Goal: Task Accomplishment & Management: Complete application form

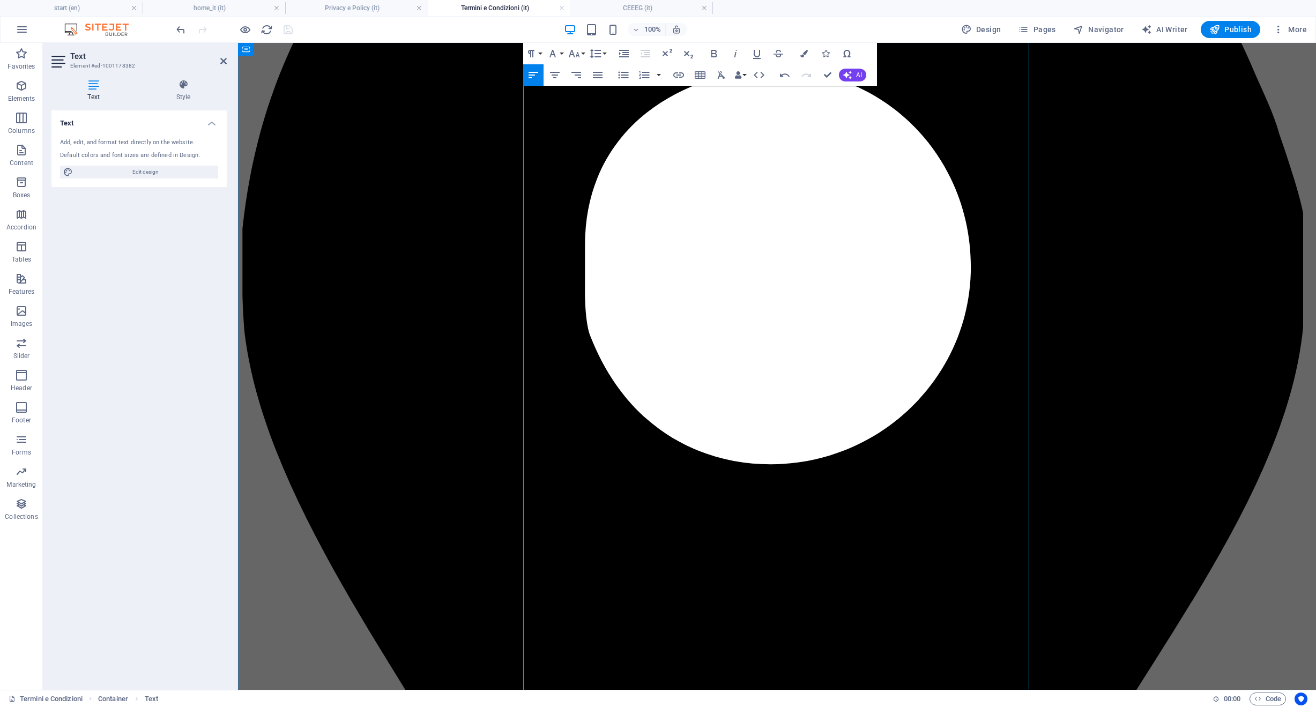
scroll to position [3205, 0]
drag, startPoint x: 927, startPoint y: 425, endPoint x: 462, endPoint y: 338, distance: 472.9
click at [619, 78] on icon "button" at bounding box center [623, 75] width 10 height 7
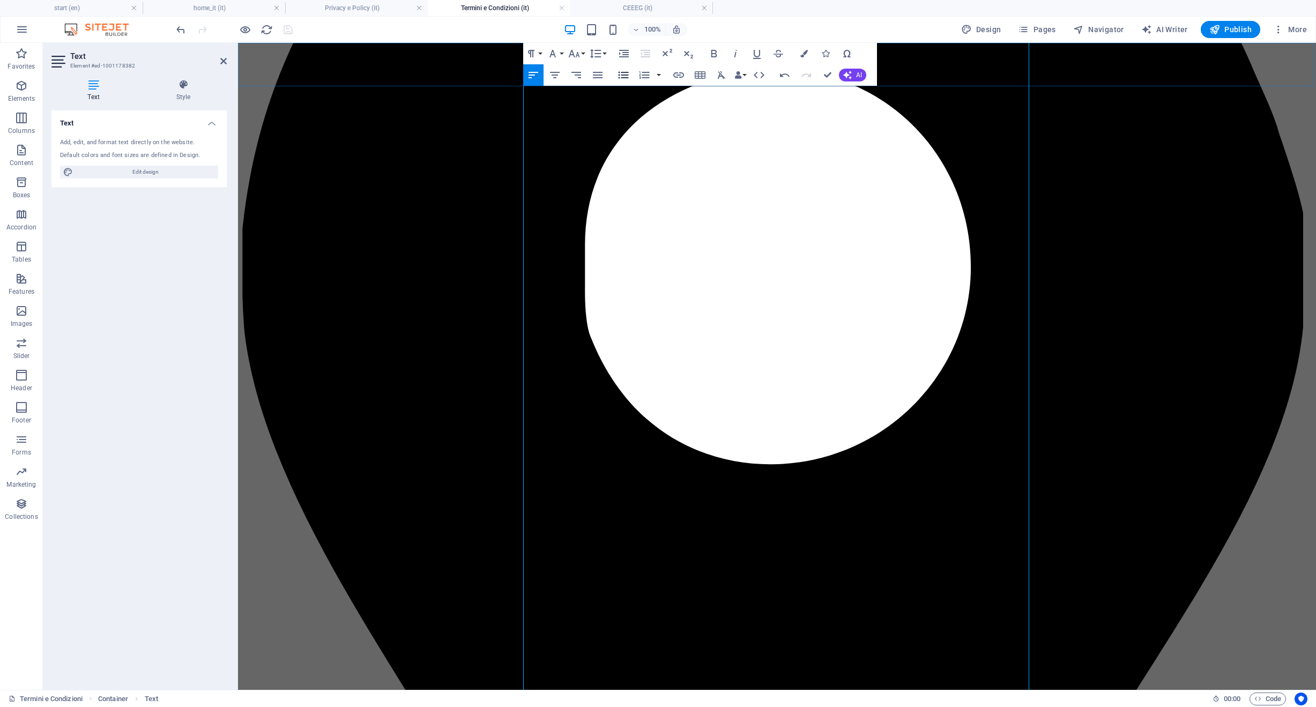
click at [619, 78] on icon "button" at bounding box center [623, 75] width 10 height 7
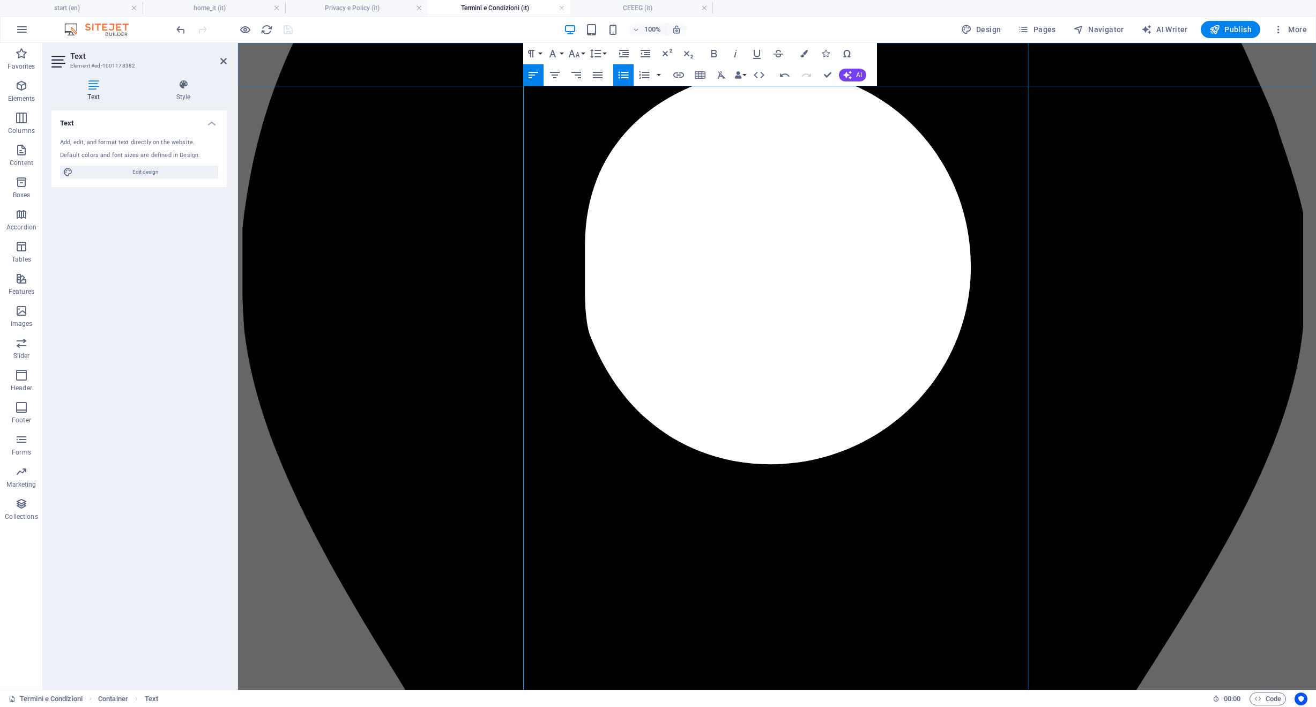
click at [629, 73] on icon "button" at bounding box center [623, 75] width 13 height 13
drag, startPoint x: 680, startPoint y: 428, endPoint x: 507, endPoint y: 428, distance: 172.7
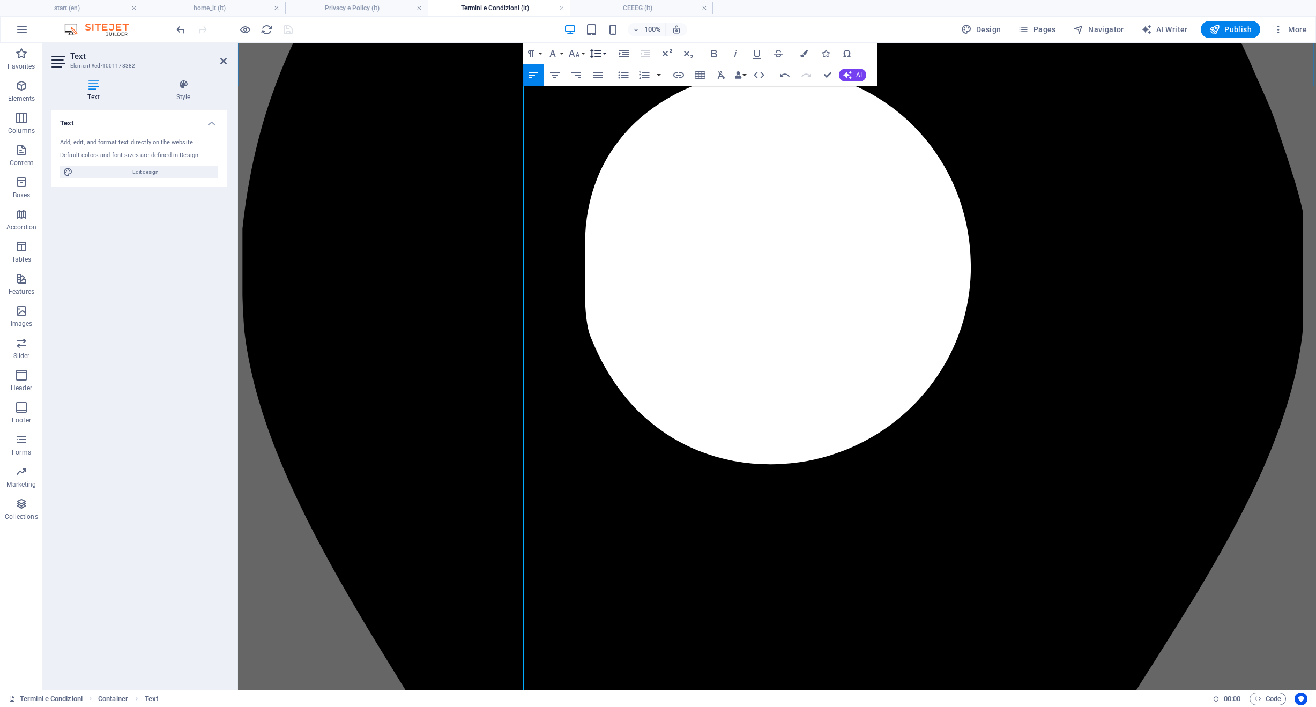
click at [593, 54] on icon "button" at bounding box center [595, 53] width 13 height 13
click at [577, 54] on icon "button" at bounding box center [573, 54] width 11 height 8
click at [584, 138] on link "36" at bounding box center [585, 133] width 39 height 16
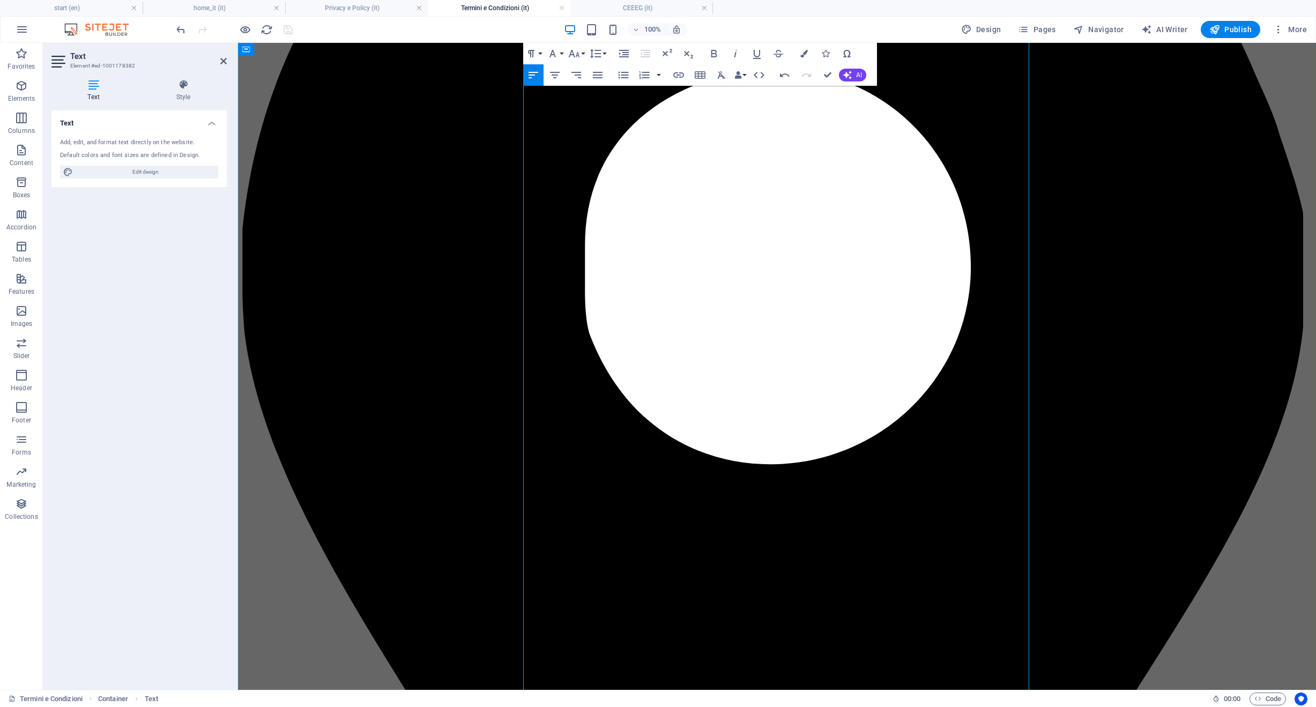
drag, startPoint x: 566, startPoint y: 552, endPoint x: 499, endPoint y: 550, distance: 66.5
click at [574, 55] on icon "button" at bounding box center [574, 53] width 13 height 13
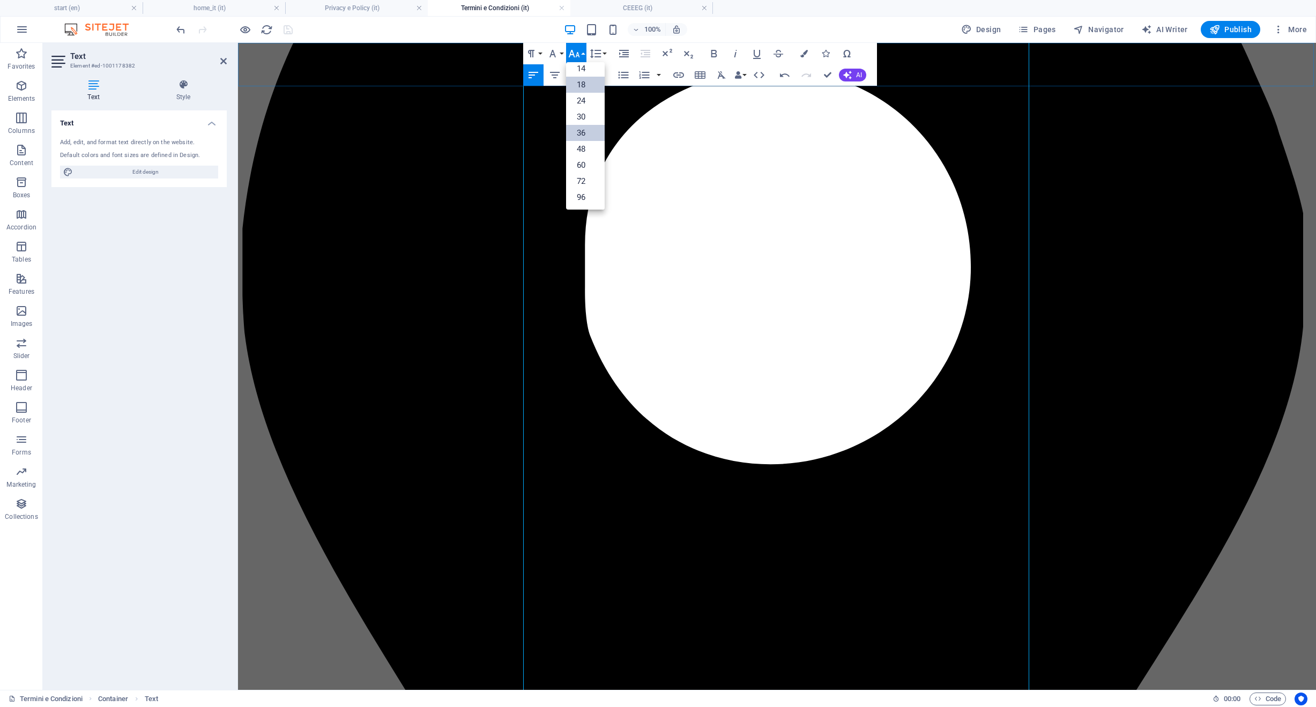
click at [575, 134] on link "36" at bounding box center [585, 133] width 39 height 16
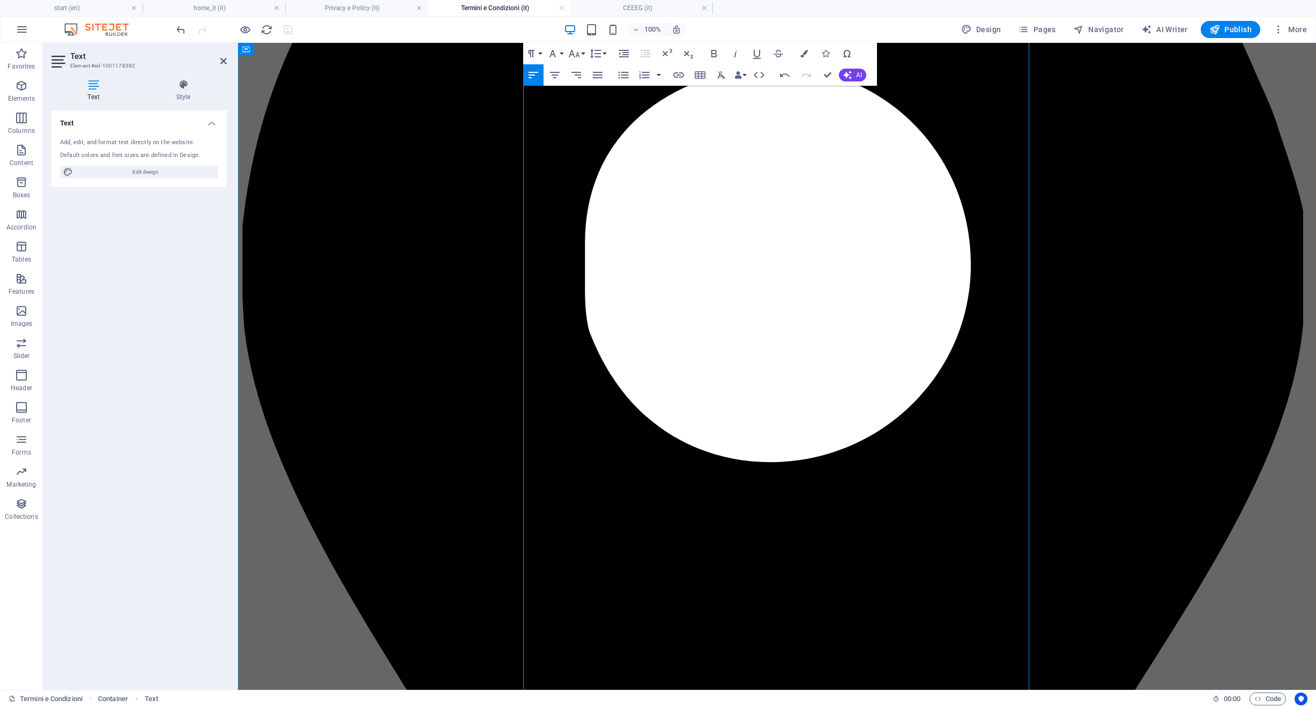
scroll to position [628, 0]
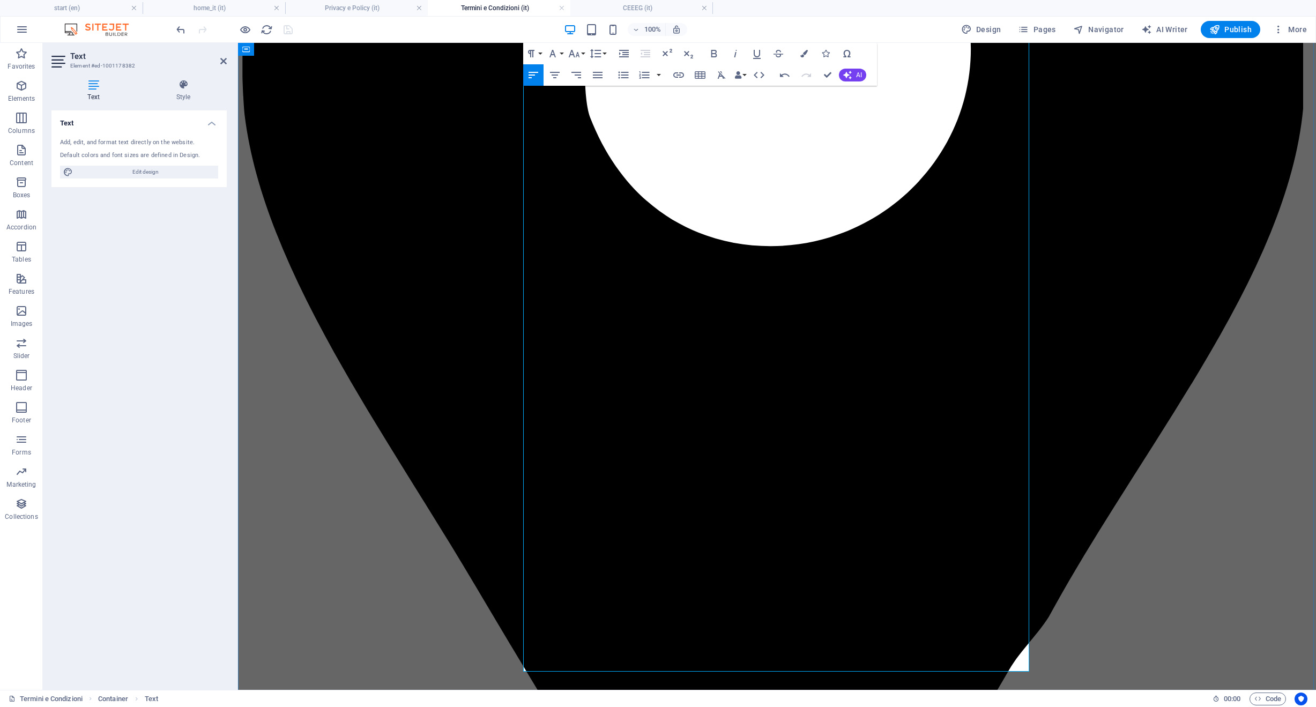
drag, startPoint x: 736, startPoint y: 454, endPoint x: 839, endPoint y: 512, distance: 118.4
click at [623, 70] on icon "button" at bounding box center [623, 75] width 13 height 13
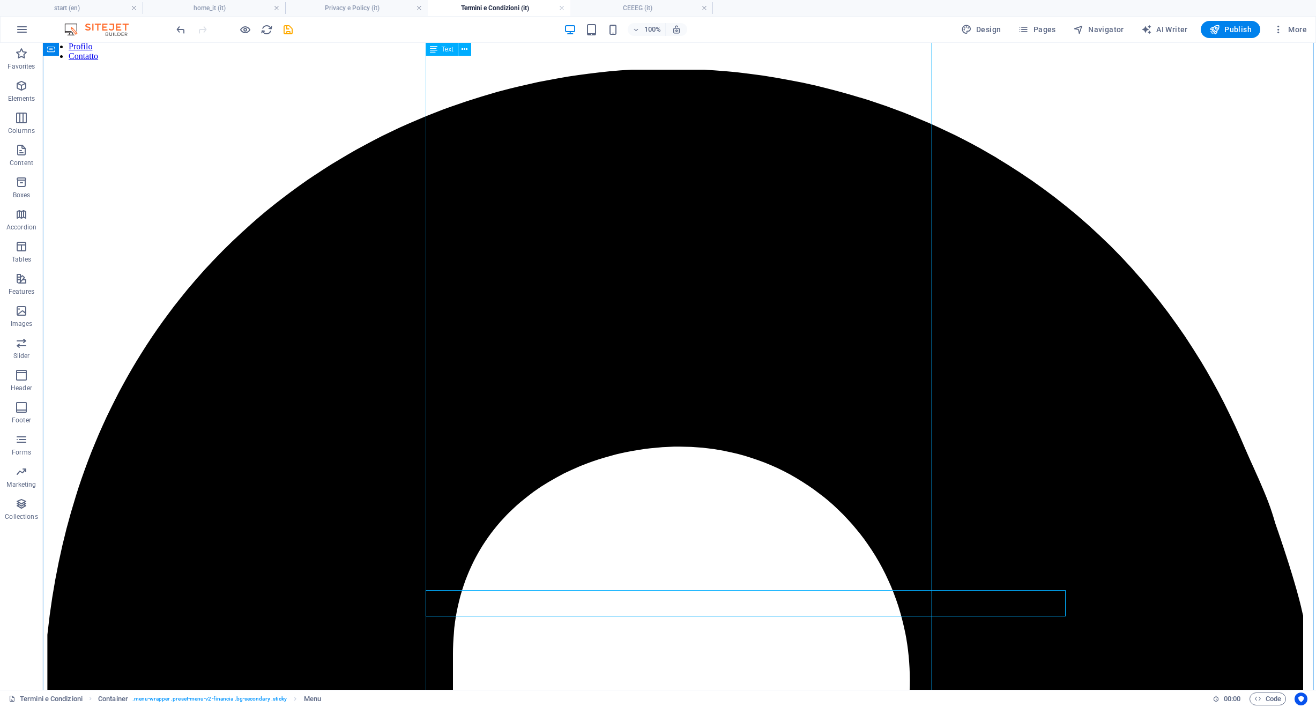
scroll to position [89, 0]
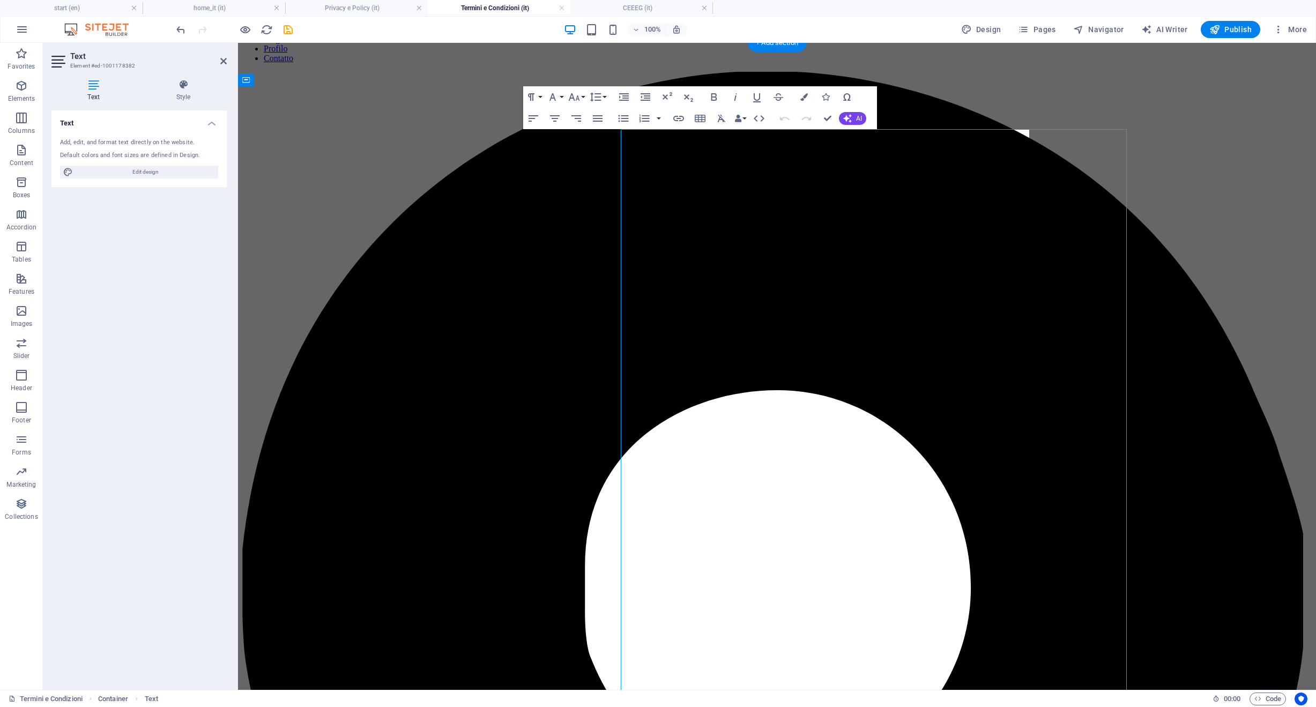
scroll to position [0, 0]
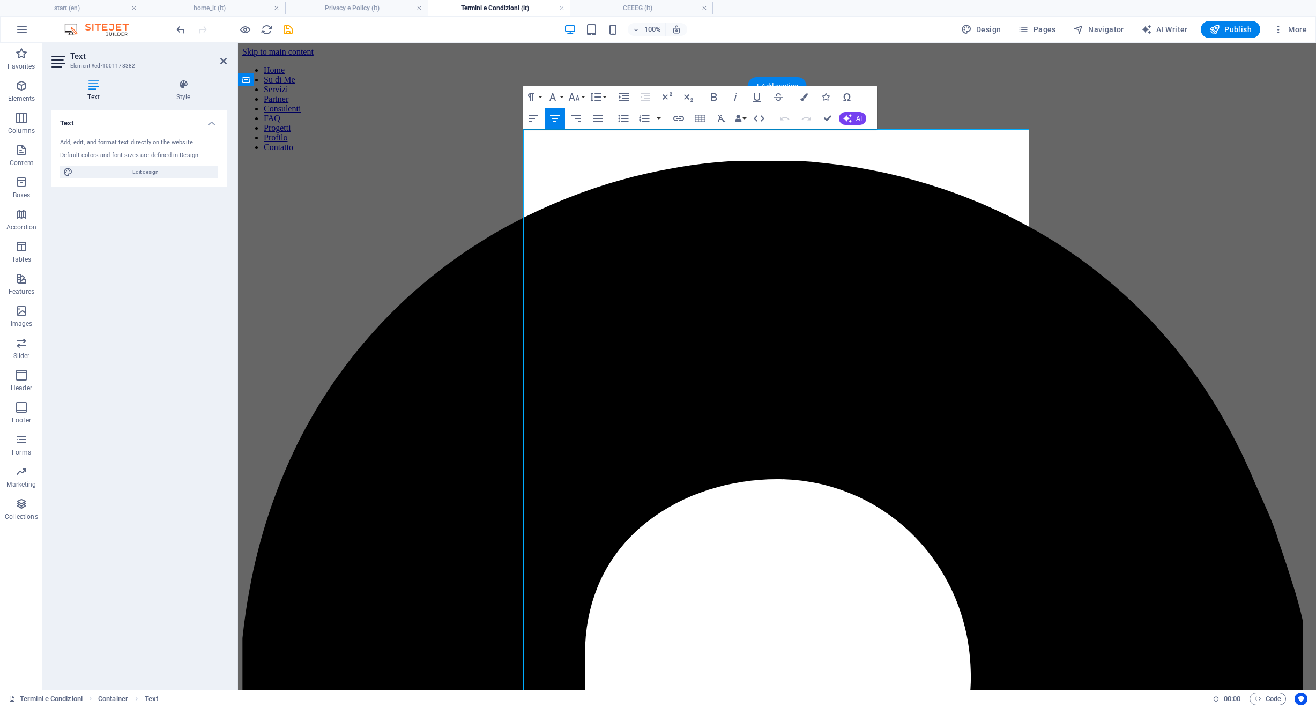
drag, startPoint x: 571, startPoint y: 402, endPoint x: 733, endPoint y: 469, distance: 174.8
click at [623, 119] on icon "button" at bounding box center [623, 118] width 10 height 7
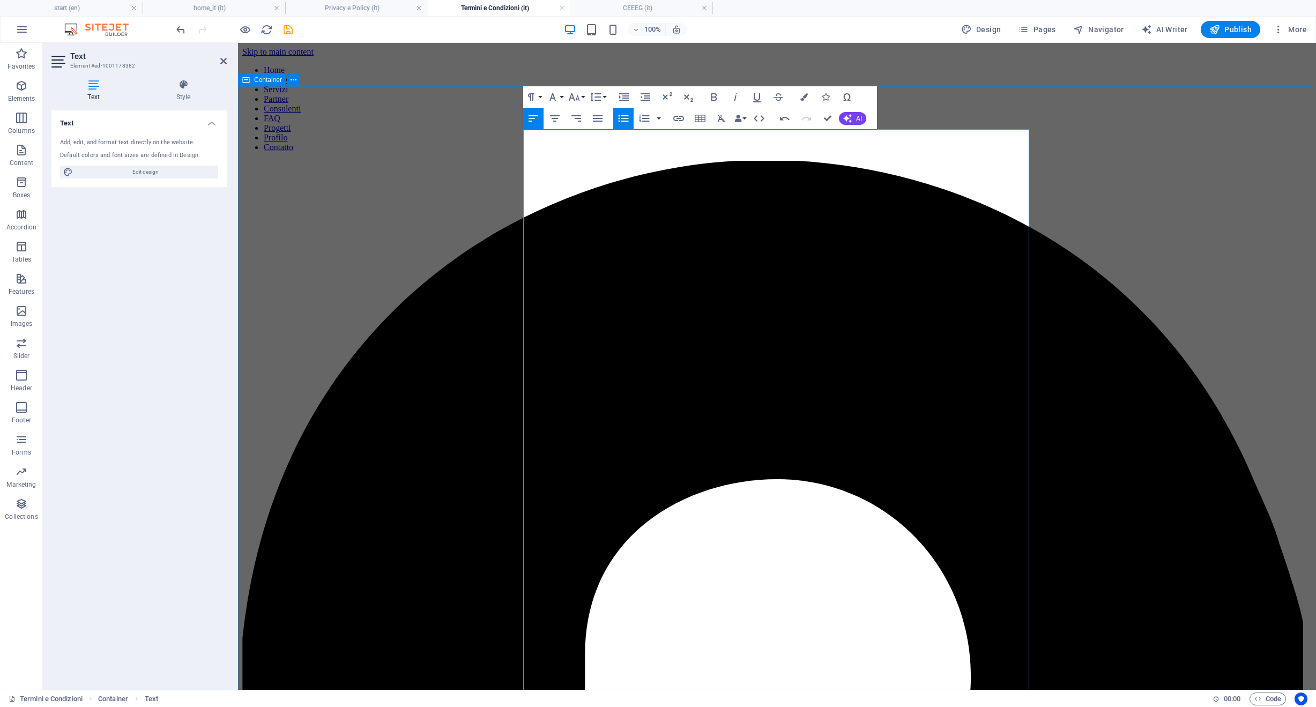
click at [622, 113] on icon "button" at bounding box center [623, 118] width 13 height 13
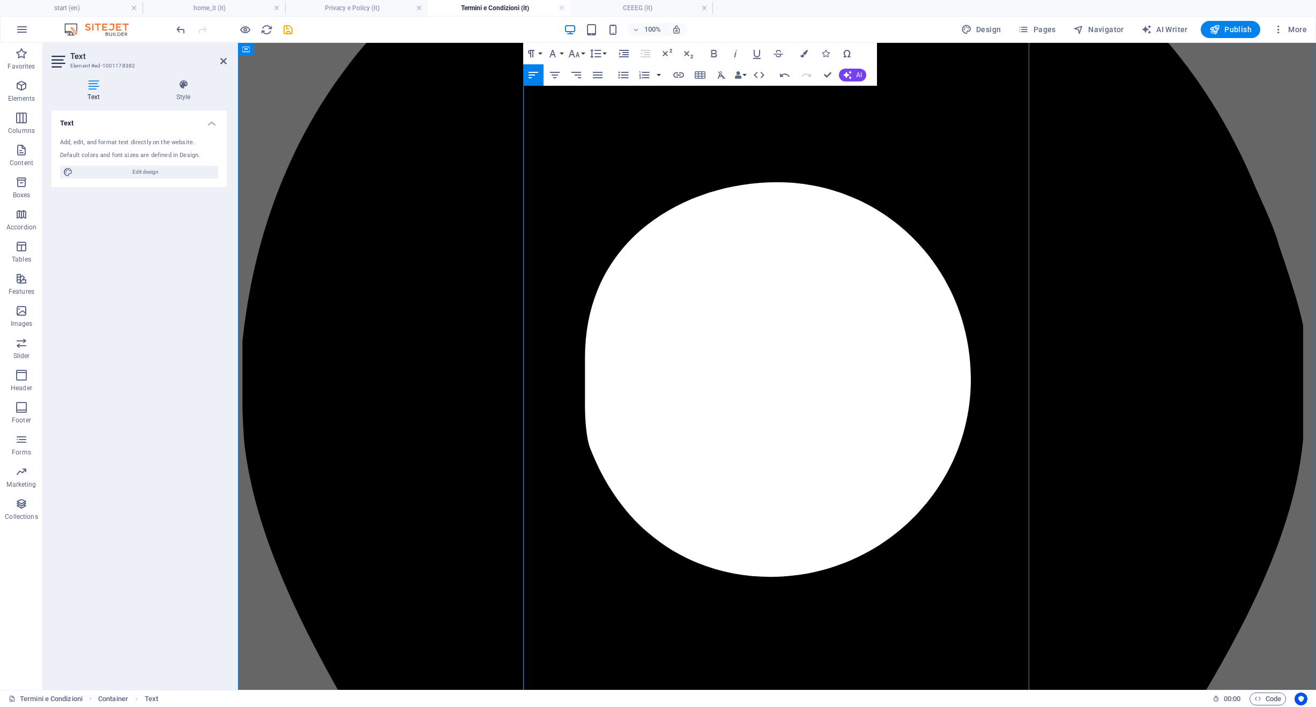
scroll to position [299, 0]
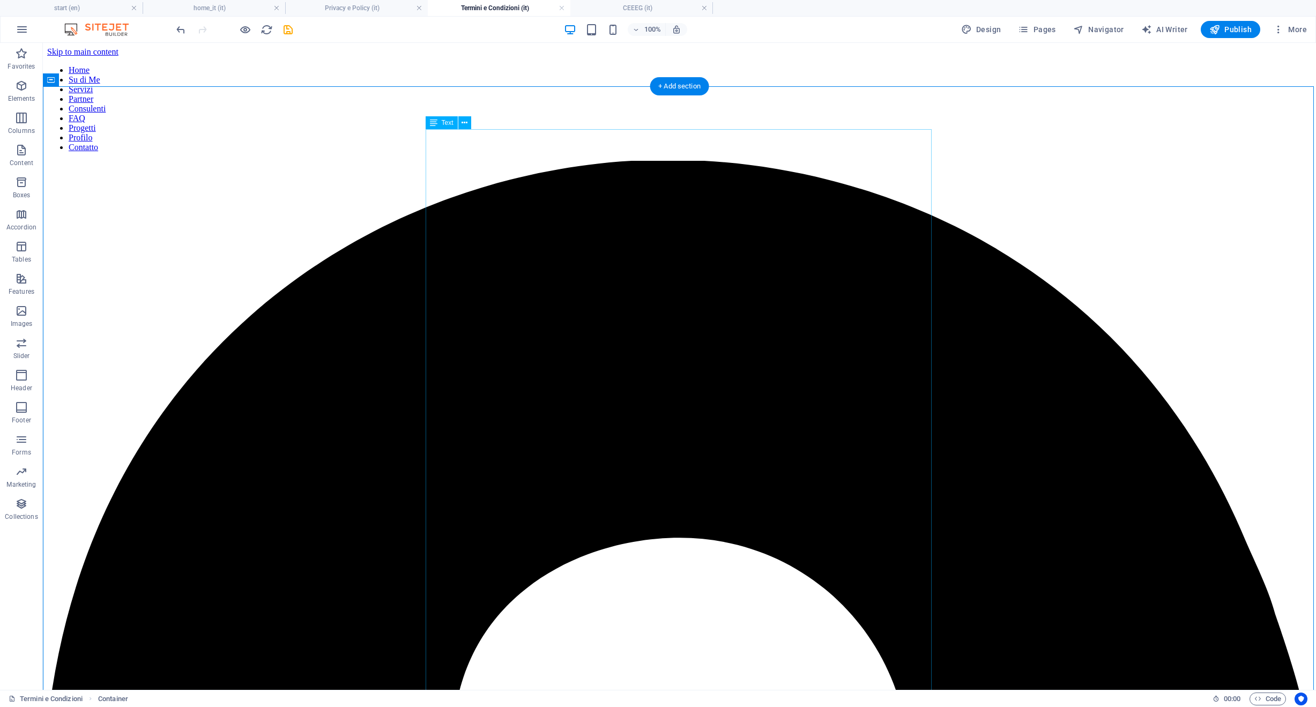
scroll to position [2, 0]
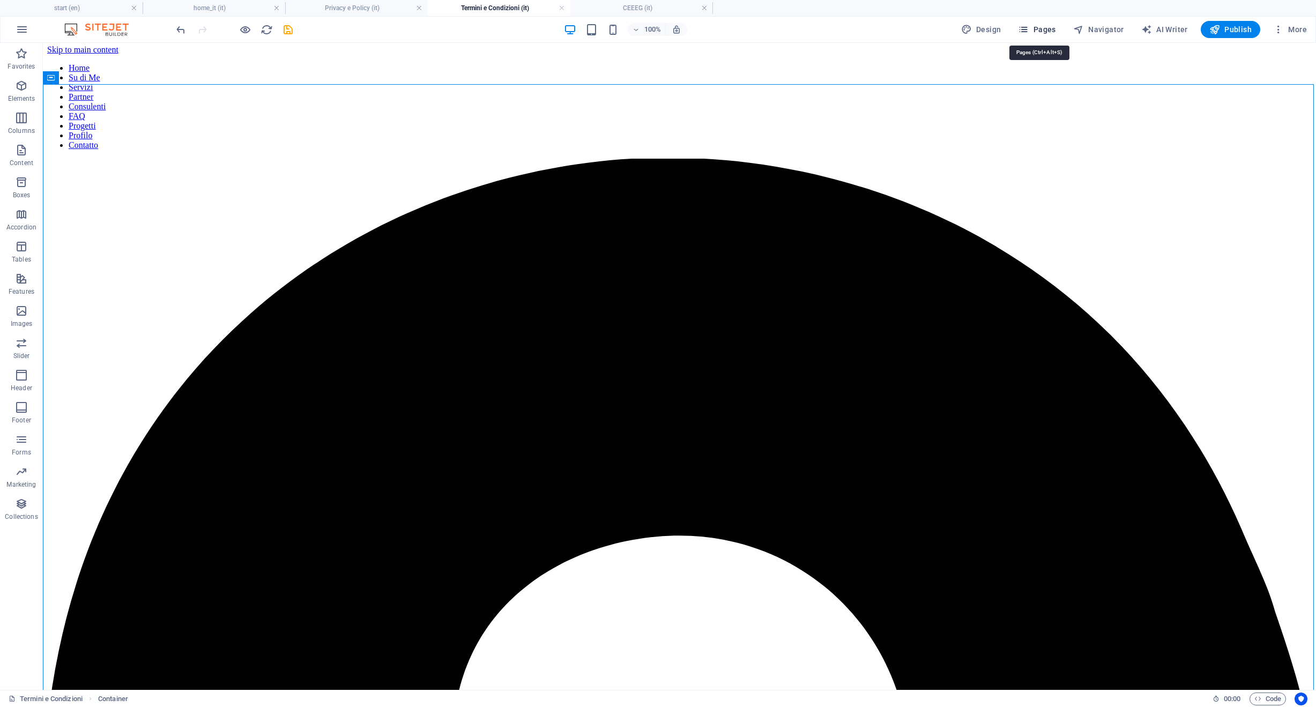
click at [1047, 29] on span "Pages" at bounding box center [1037, 29] width 38 height 11
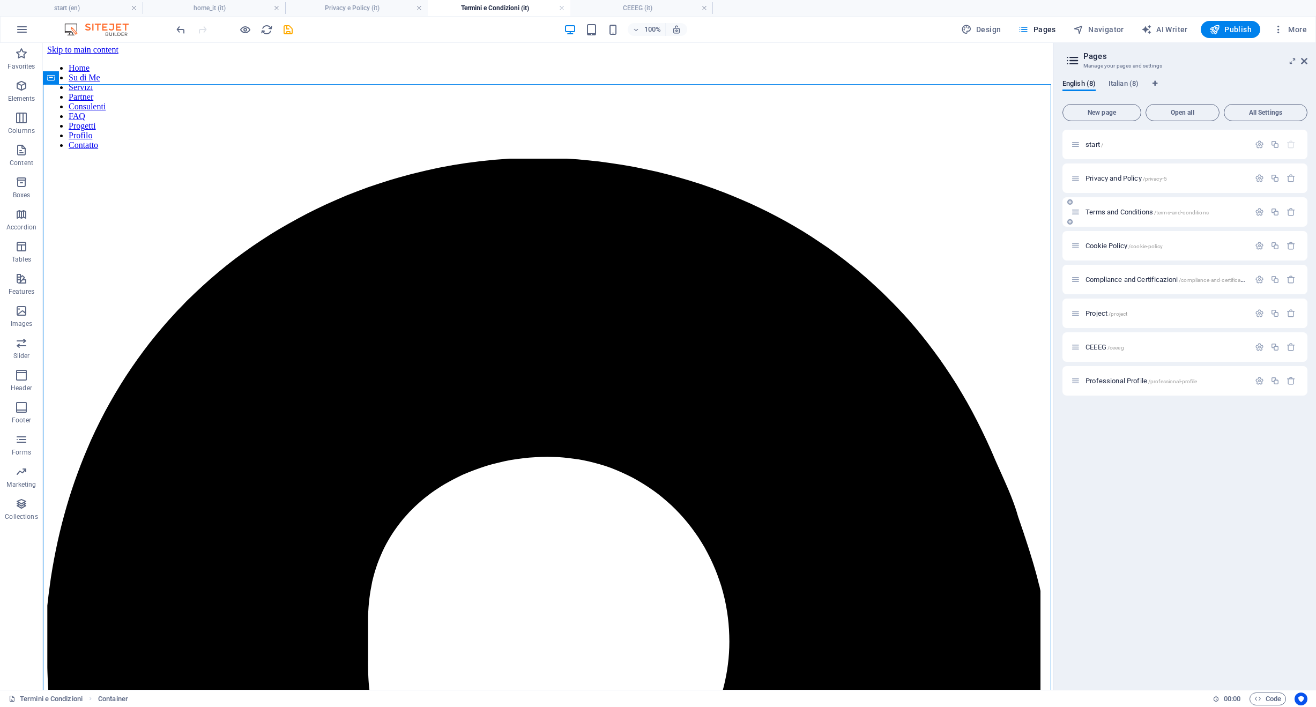
click at [1112, 212] on span "Terms and Conditions /terms-and-conditions" at bounding box center [1147, 212] width 123 height 8
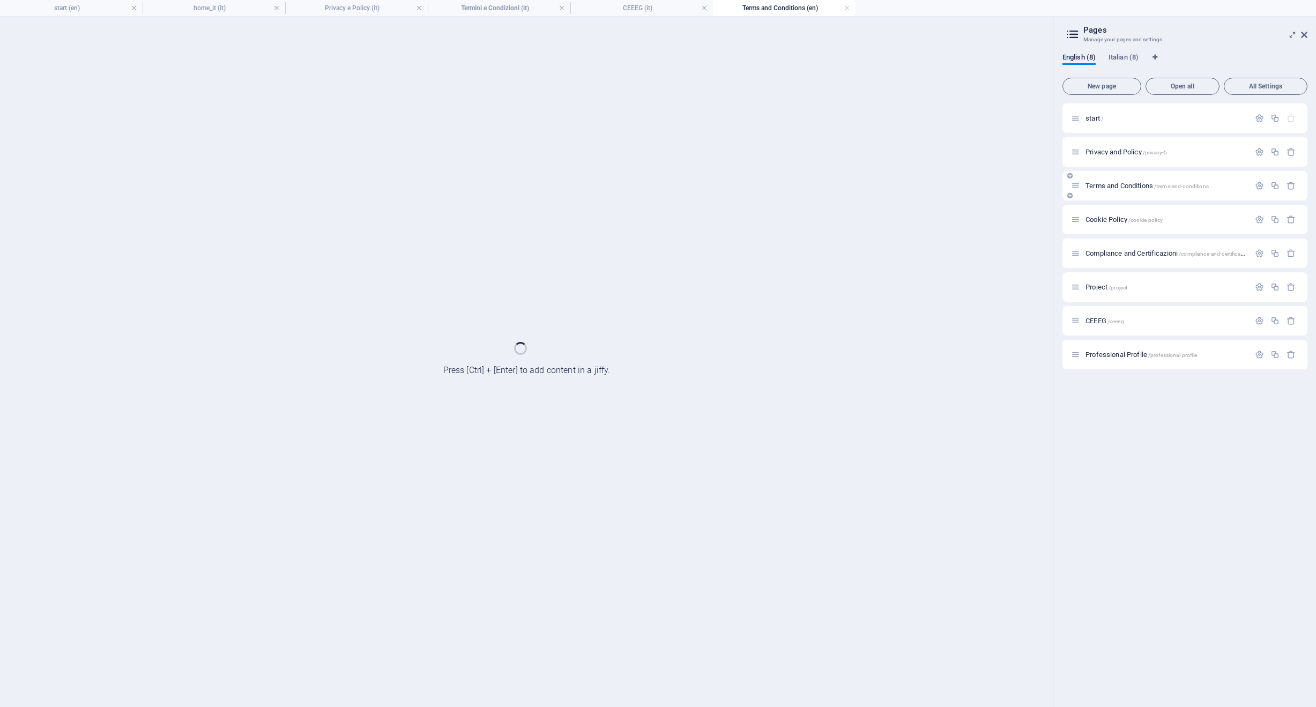
click at [1112, 212] on div "Cookie Policy /cookie-policy" at bounding box center [1185, 219] width 245 height 29
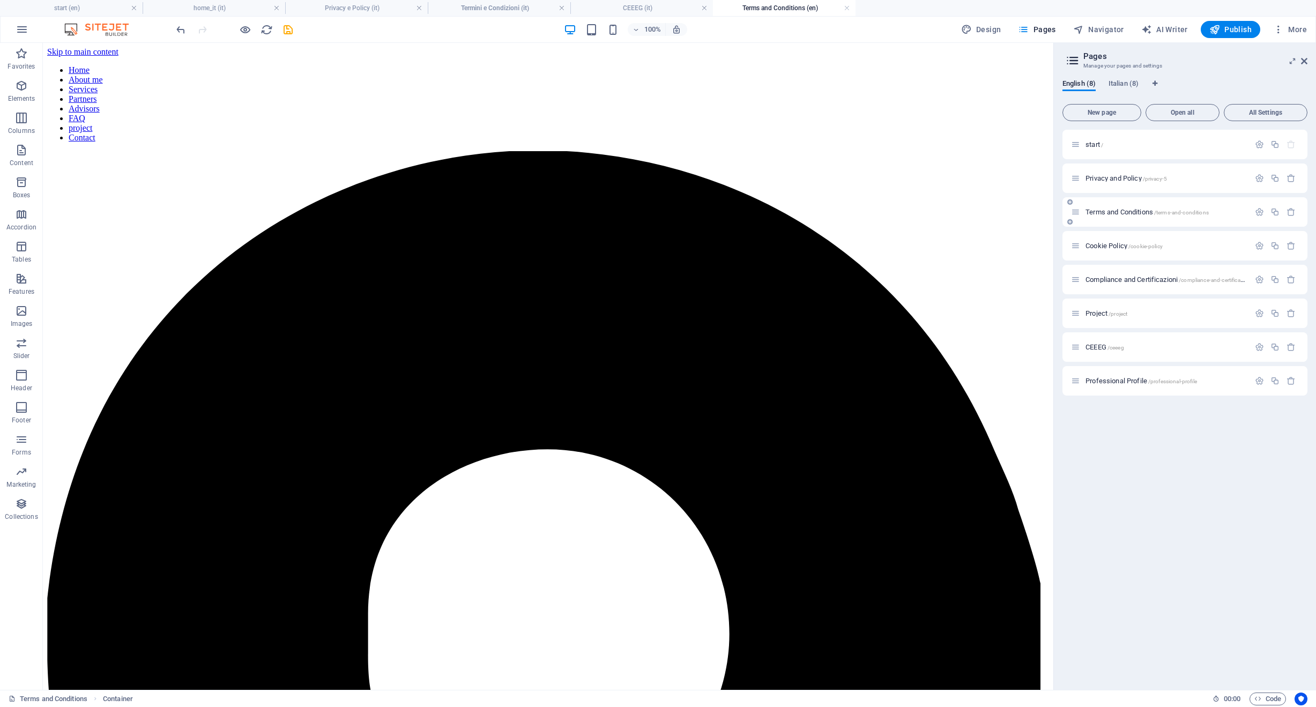
scroll to position [0, 0]
click at [1258, 211] on icon "button" at bounding box center [1259, 212] width 9 height 9
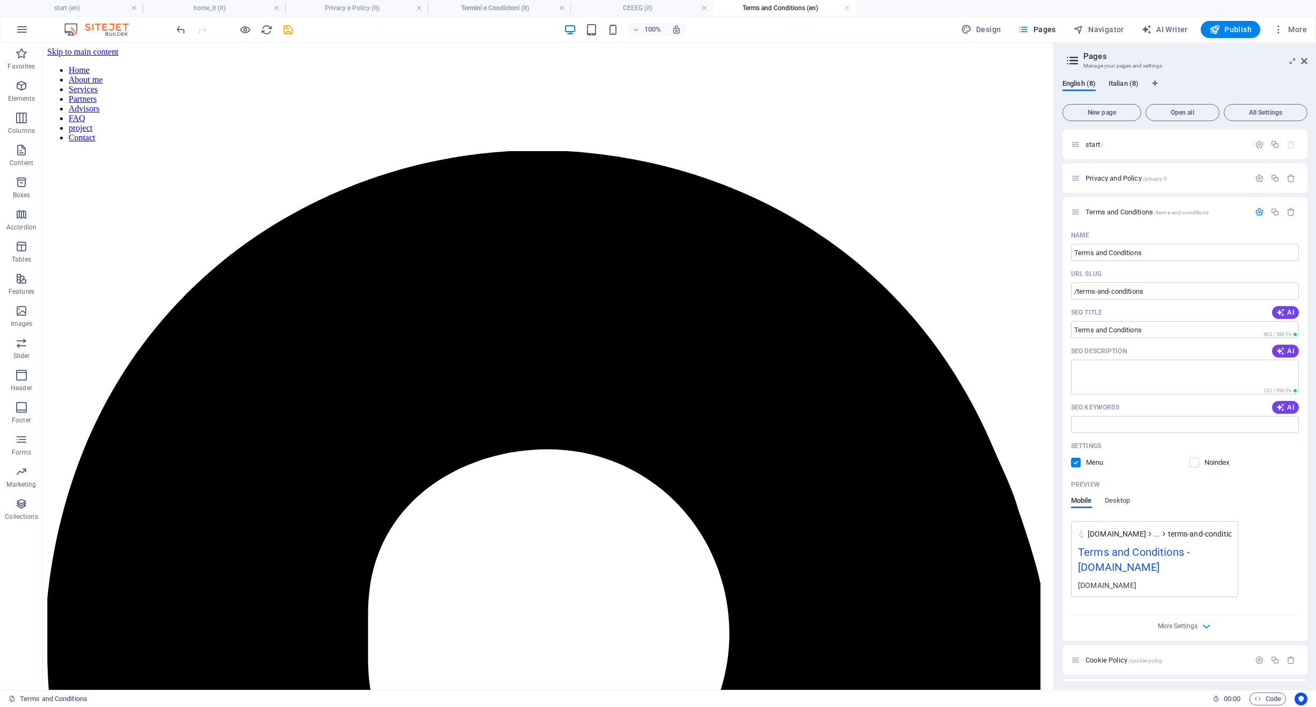
click at [1122, 84] on span "Italian (8)" at bounding box center [1124, 84] width 30 height 15
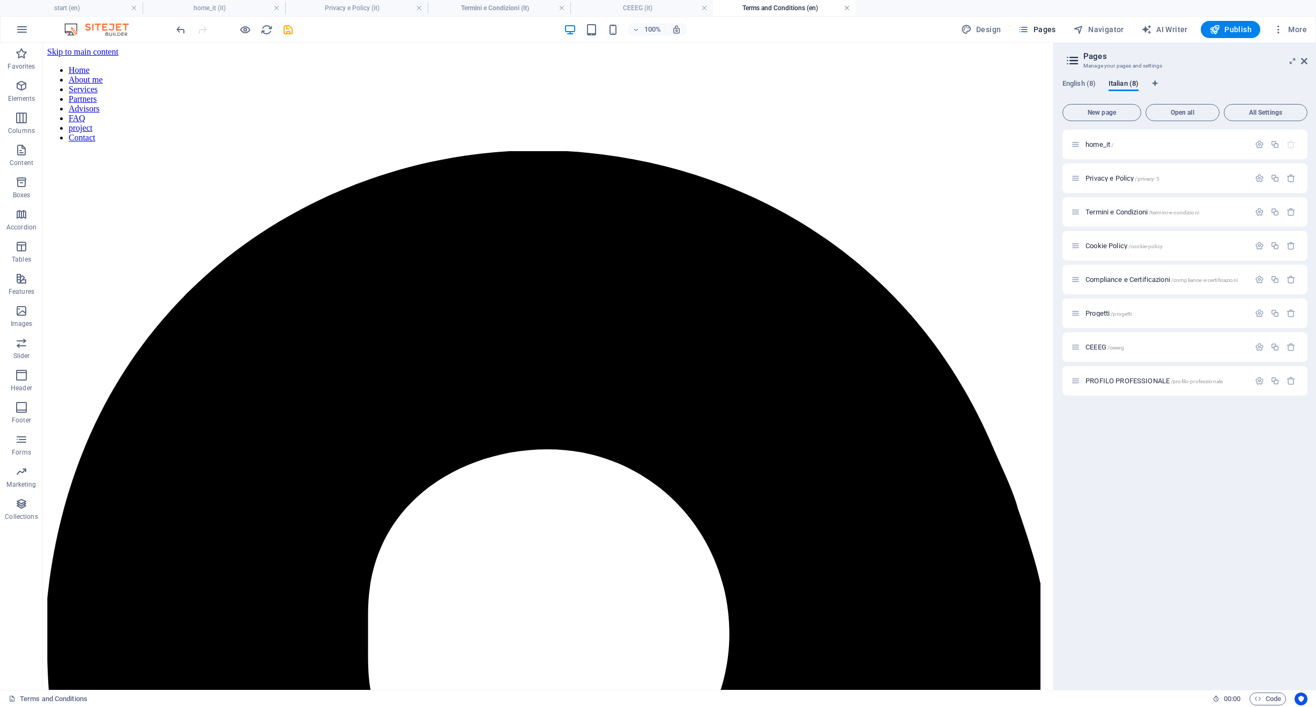
click at [848, 8] on link at bounding box center [847, 8] width 6 height 10
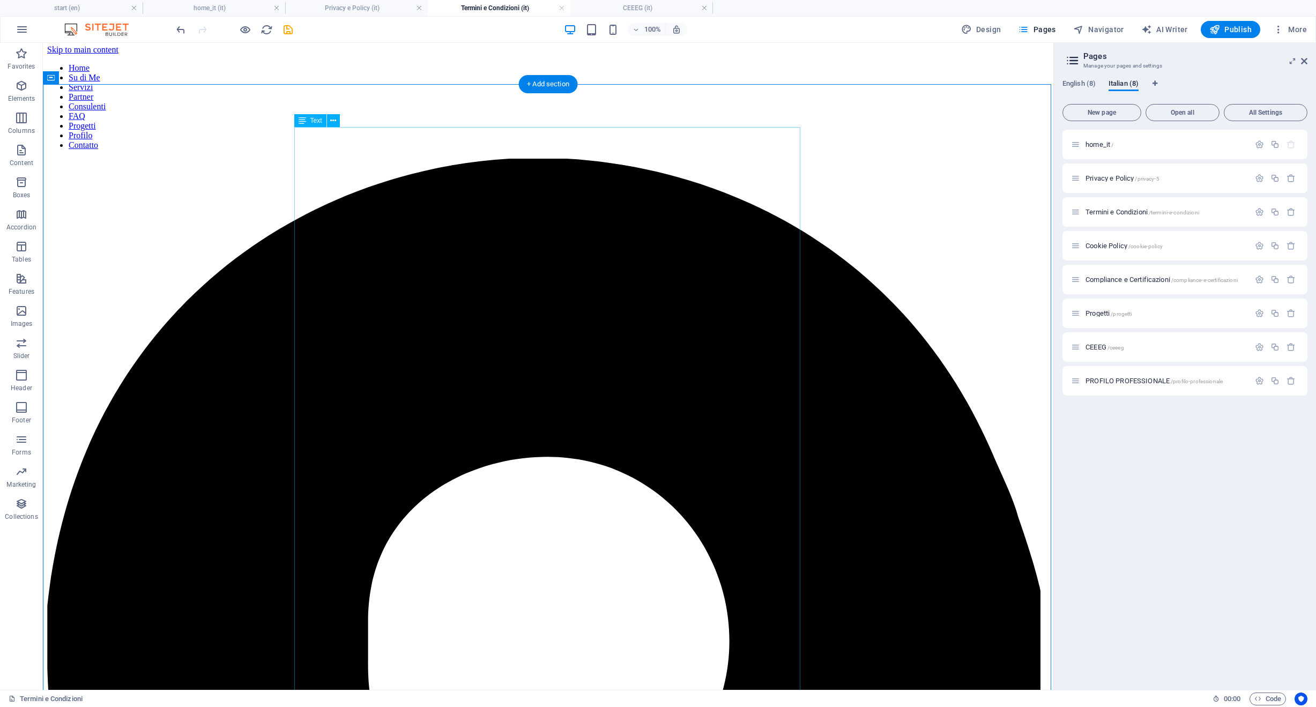
scroll to position [37, 0]
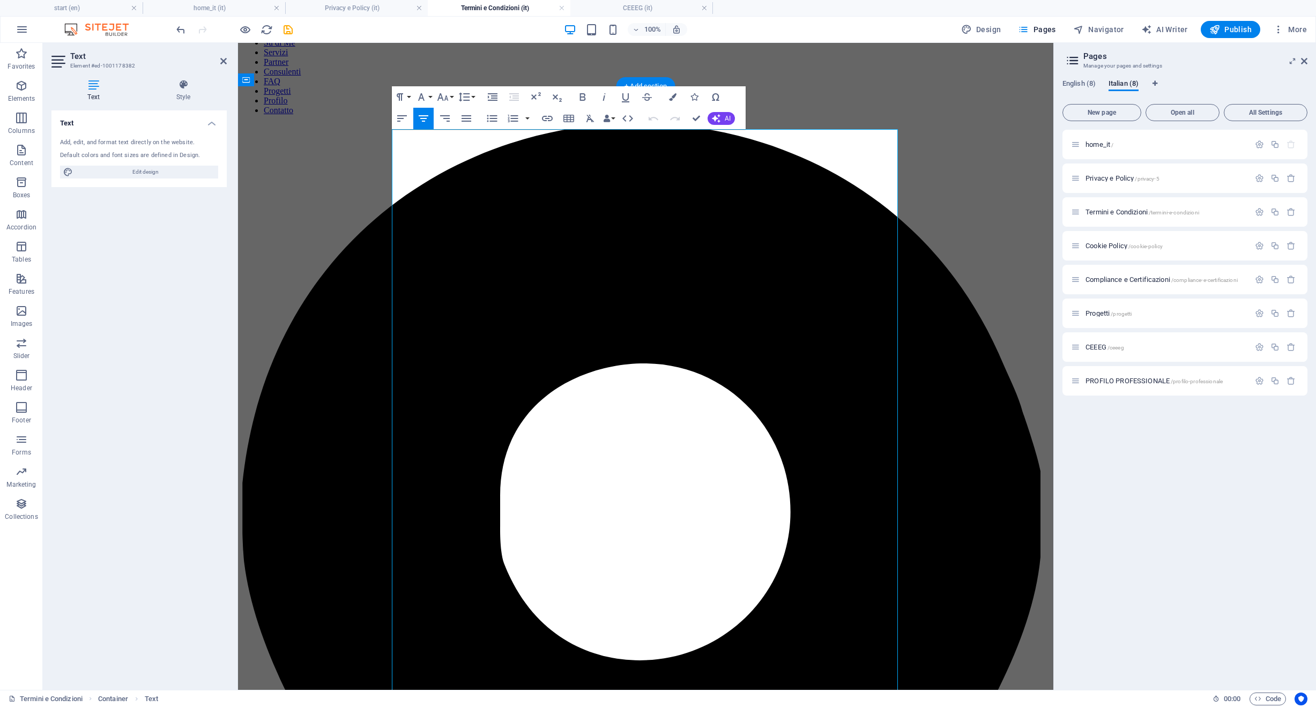
scroll to position [0, 0]
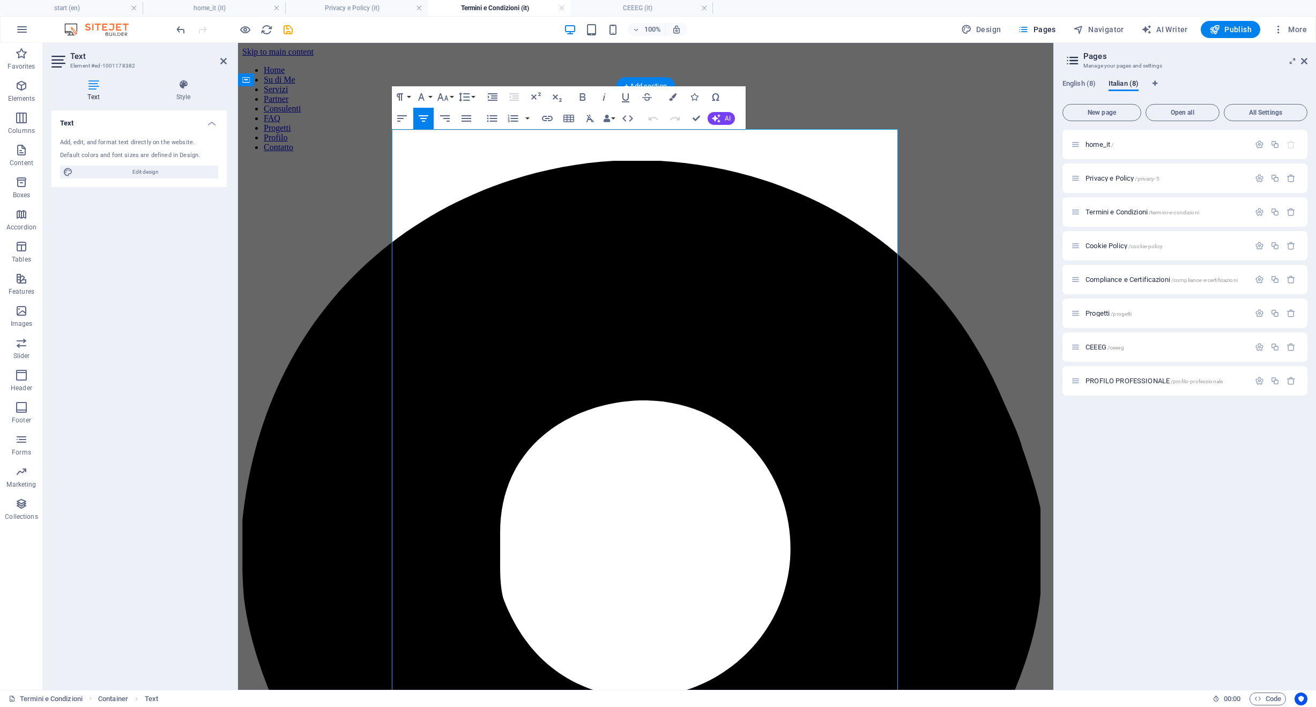
click at [423, 120] on icon "button" at bounding box center [423, 118] width 13 height 13
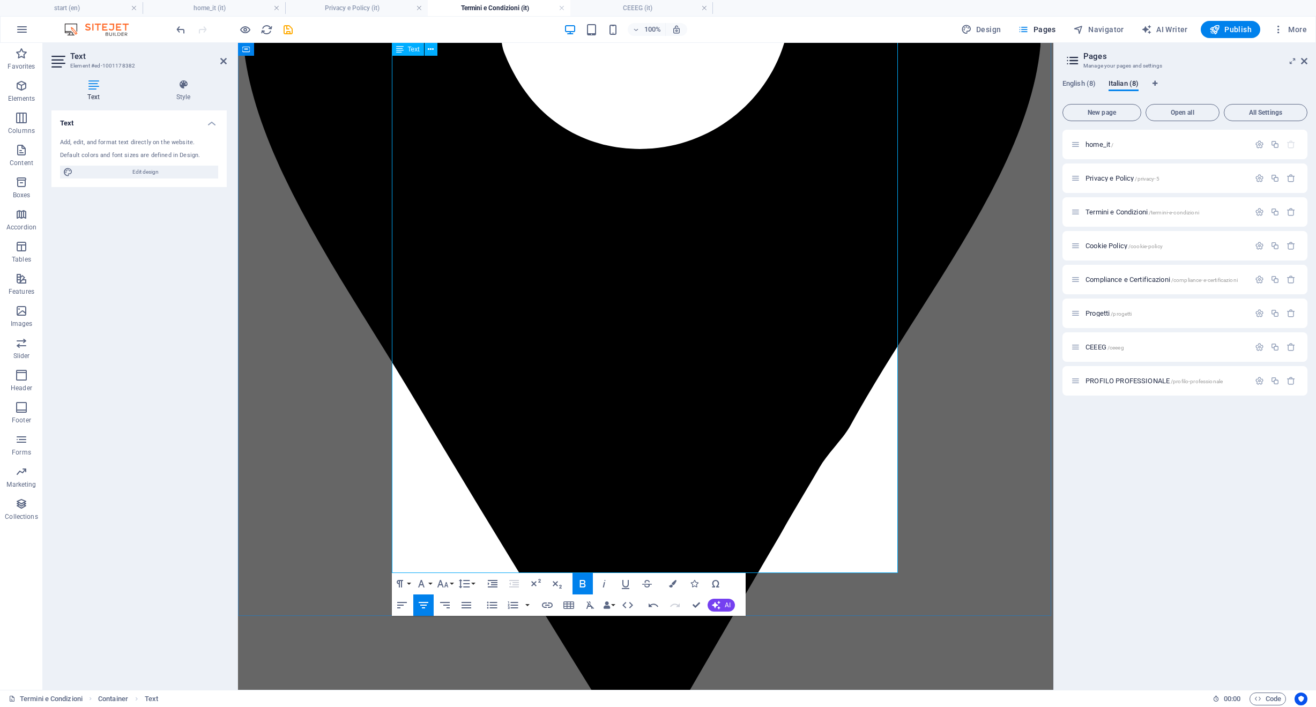
scroll to position [553, 0]
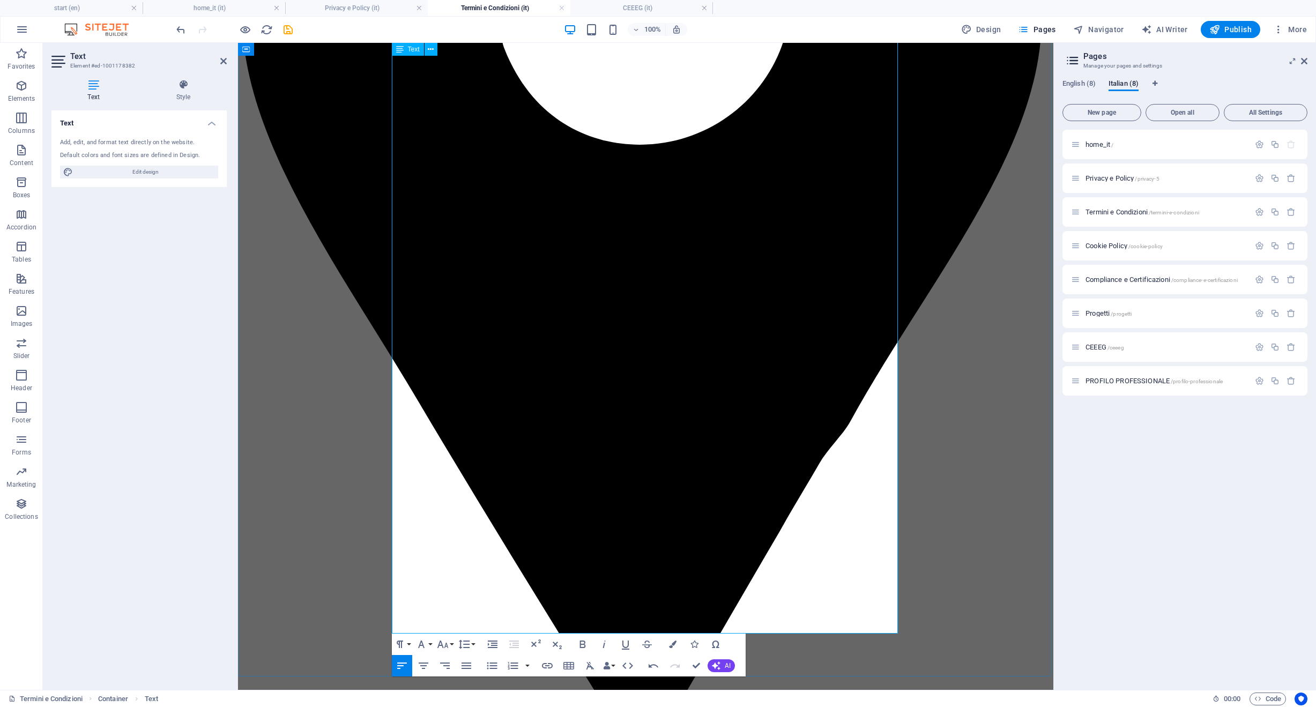
scroll to position [764, 0]
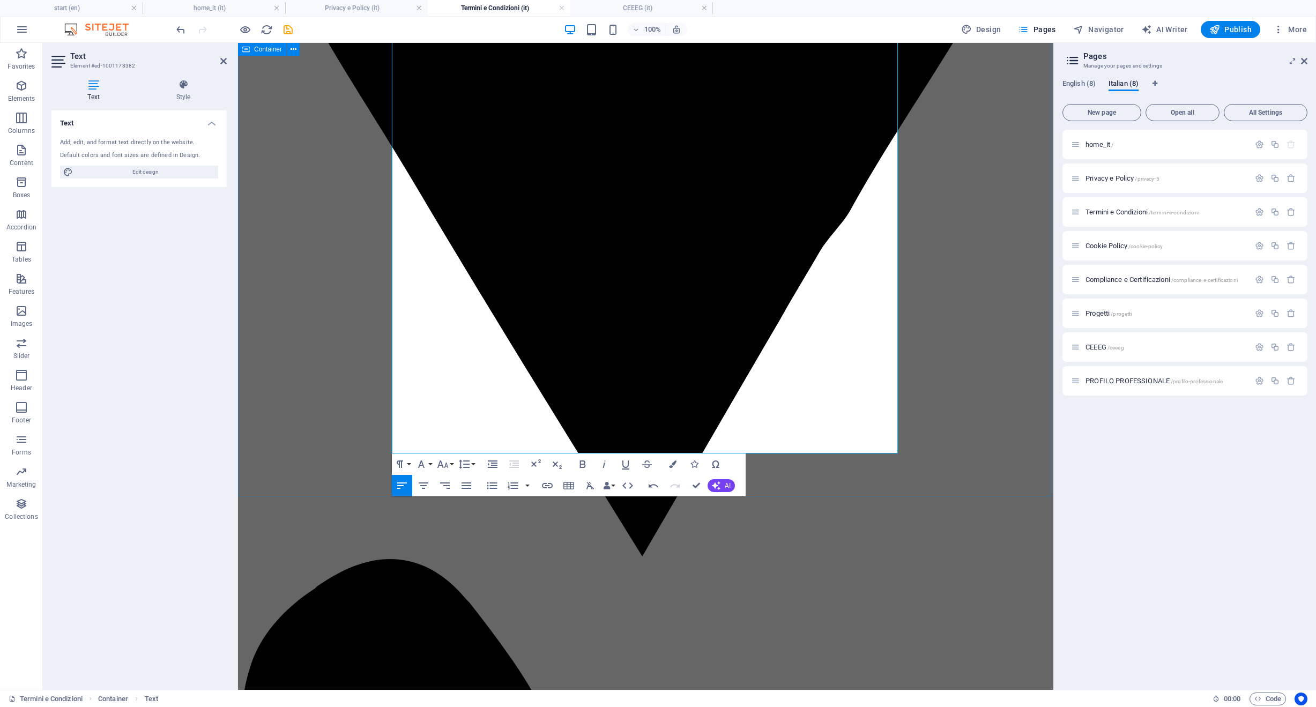
drag, startPoint x: 604, startPoint y: 388, endPoint x: 372, endPoint y: 395, distance: 232.3
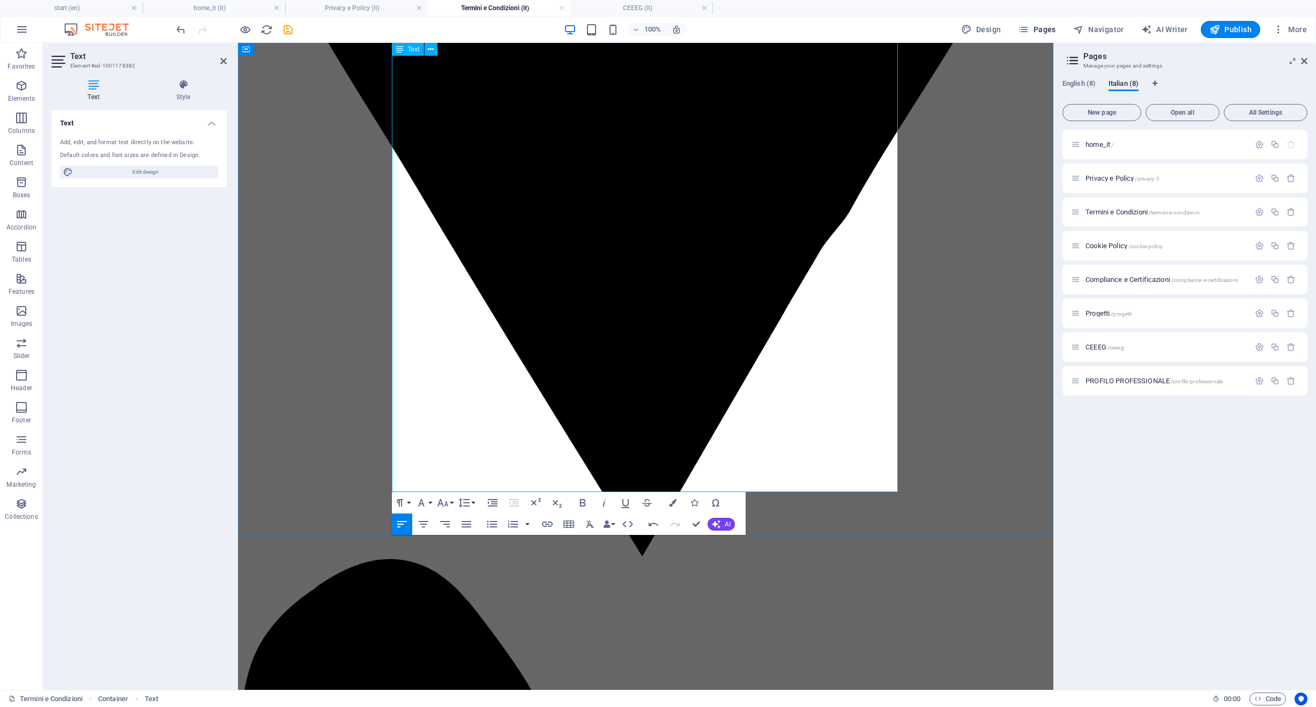
scroll to position [603, 0]
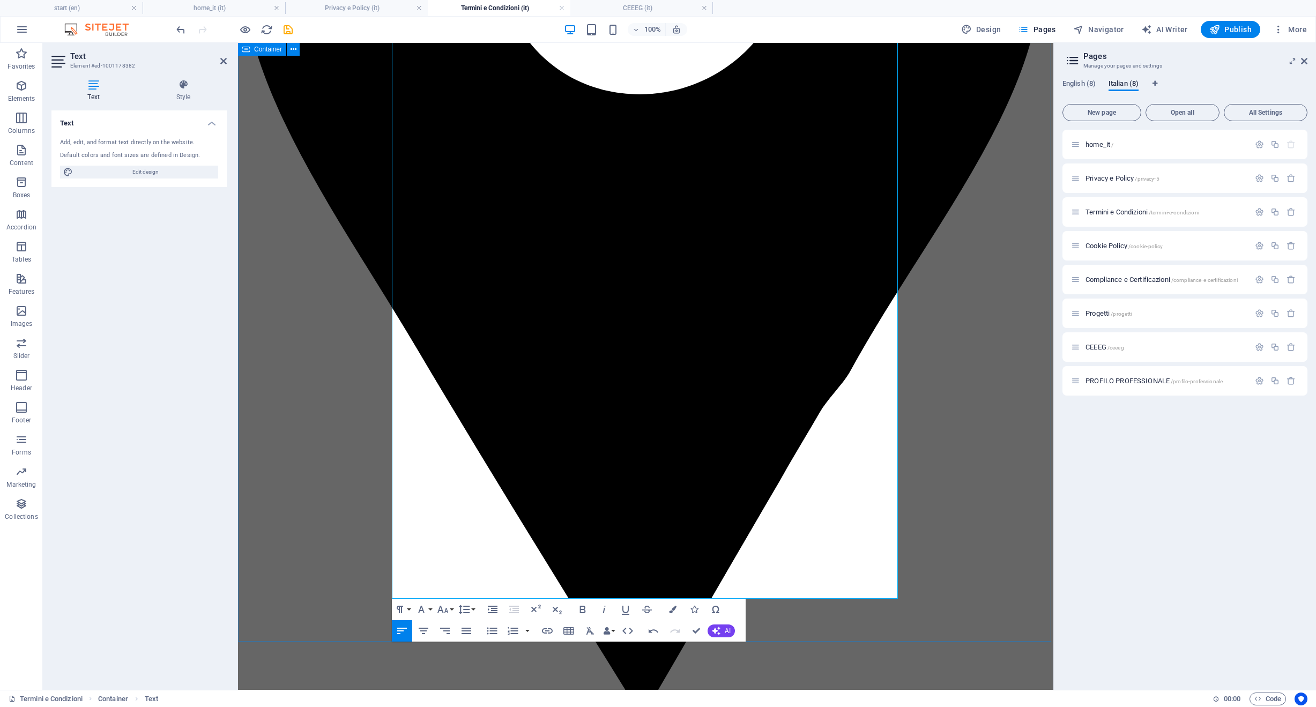
drag, startPoint x: 546, startPoint y: 386, endPoint x: 355, endPoint y: 382, distance: 190.9
click at [440, 609] on icon "button" at bounding box center [442, 609] width 13 height 13
click at [457, 527] on link "36" at bounding box center [454, 522] width 39 height 16
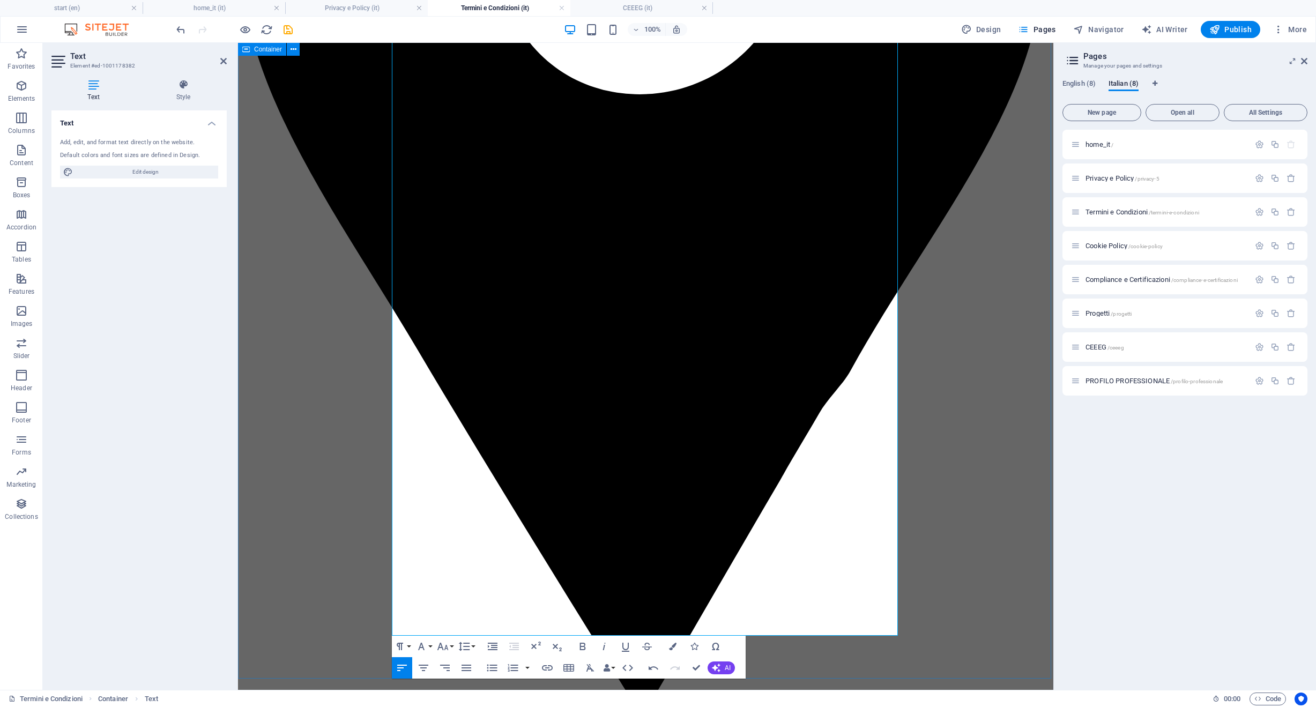
drag, startPoint x: 462, startPoint y: 490, endPoint x: 378, endPoint y: 491, distance: 84.2
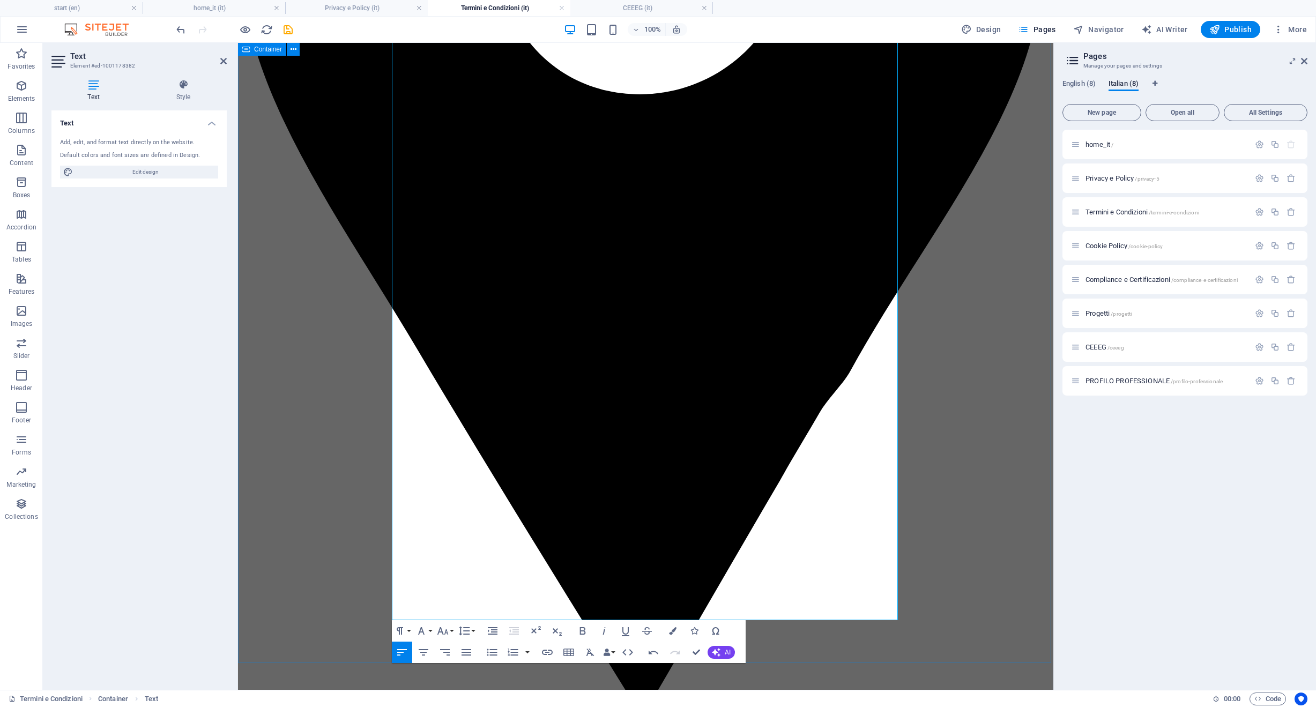
drag, startPoint x: 455, startPoint y: 485, endPoint x: 338, endPoint y: 474, distance: 117.4
click at [442, 634] on icon "button" at bounding box center [442, 631] width 13 height 13
click at [462, 545] on link "36" at bounding box center [454, 544] width 39 height 16
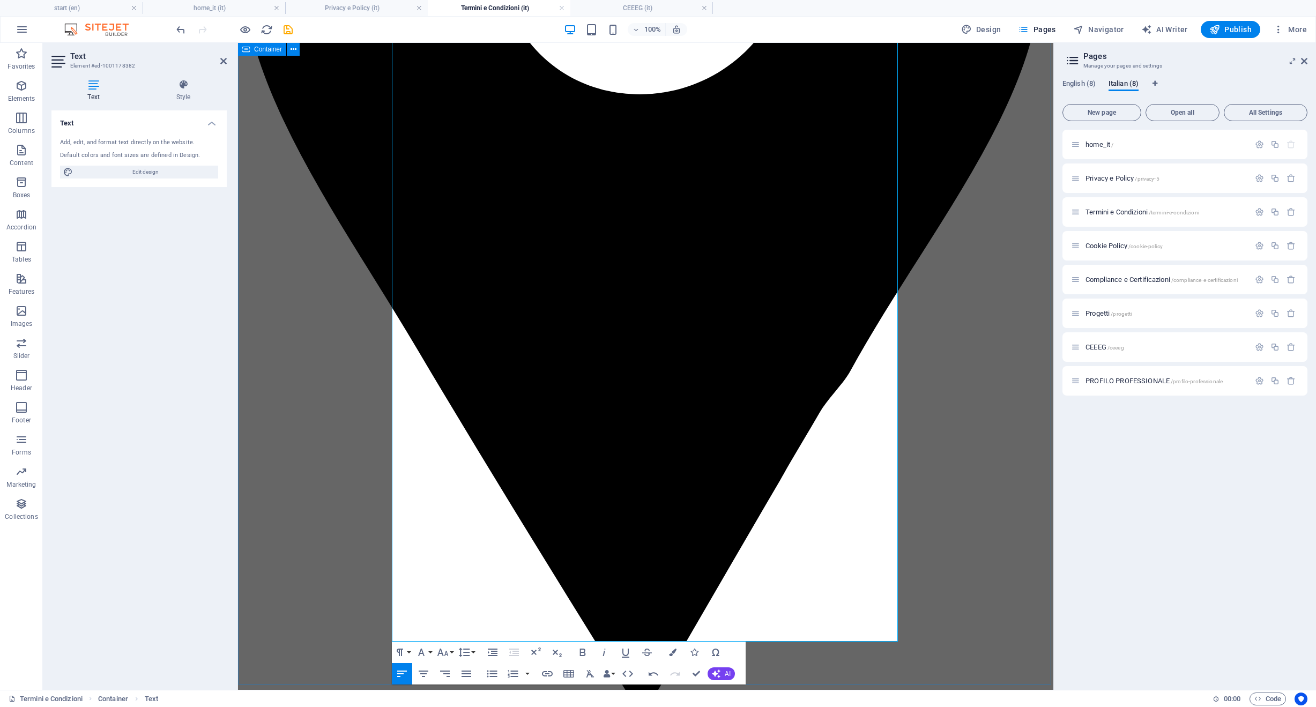
drag, startPoint x: 598, startPoint y: 587, endPoint x: 374, endPoint y: 505, distance: 238.0
click at [461, 652] on icon "button" at bounding box center [464, 652] width 13 height 13
click at [445, 653] on icon "button" at bounding box center [442, 652] width 13 height 13
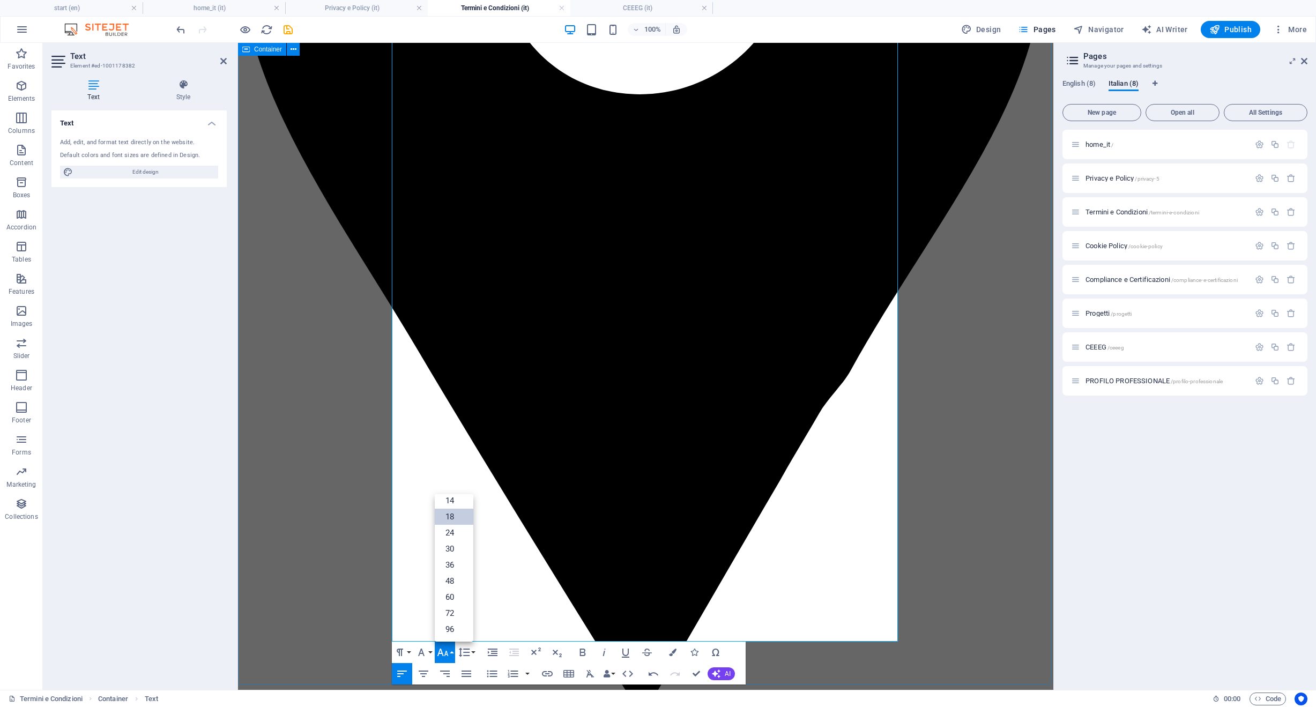
scroll to position [86, 0]
click at [454, 567] on link "36" at bounding box center [454, 565] width 39 height 16
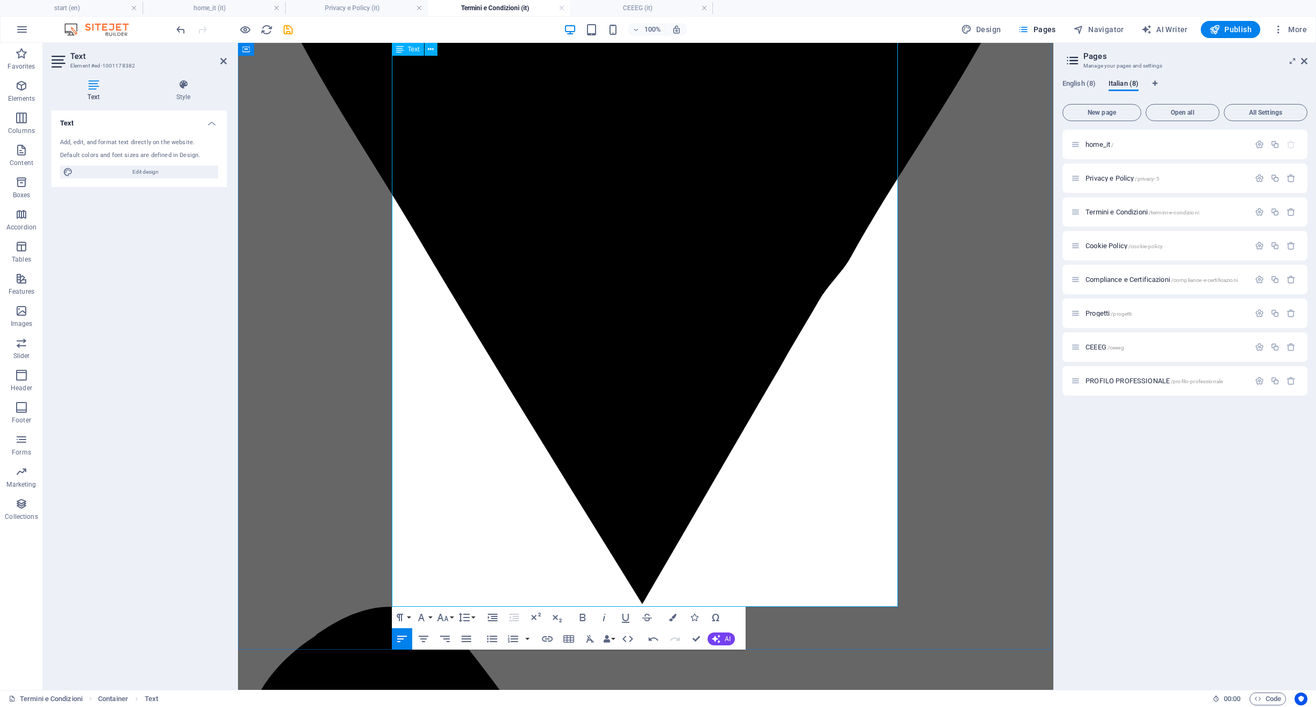
scroll to position [593, 0]
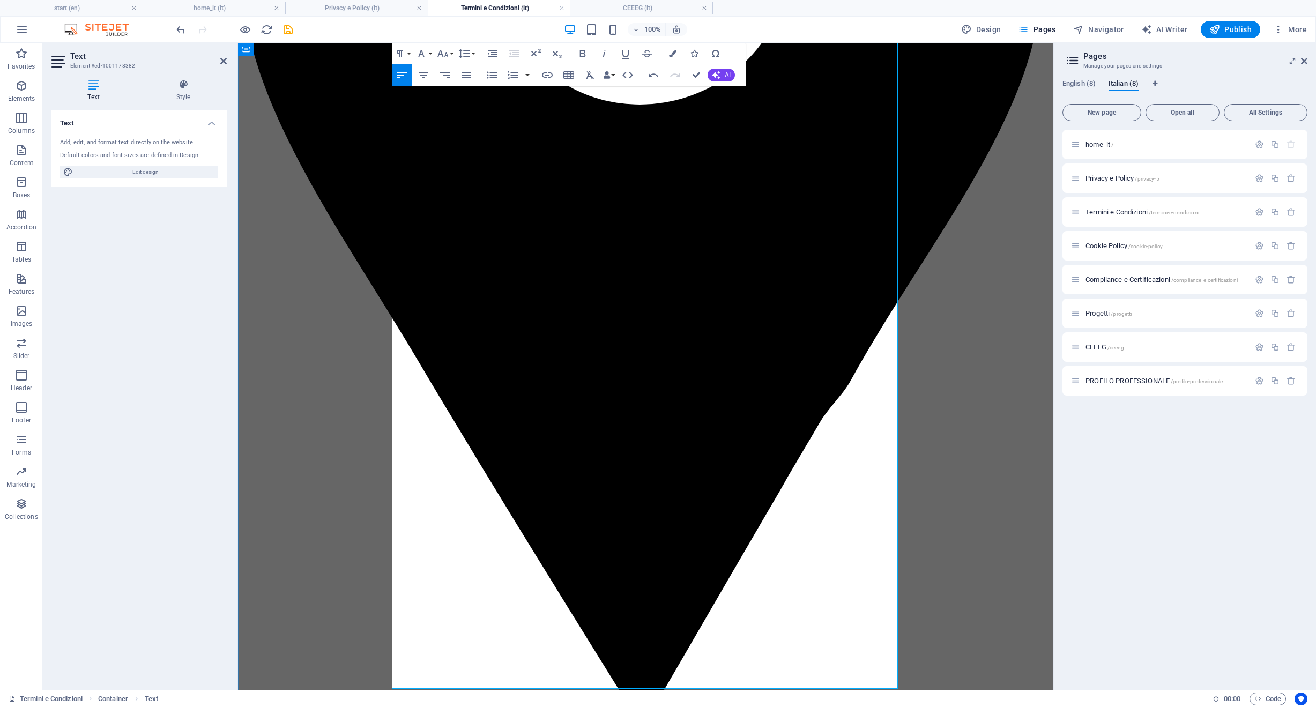
drag, startPoint x: 689, startPoint y: 374, endPoint x: 386, endPoint y: 351, distance: 303.3
click at [490, 75] on icon "button" at bounding box center [492, 75] width 10 height 7
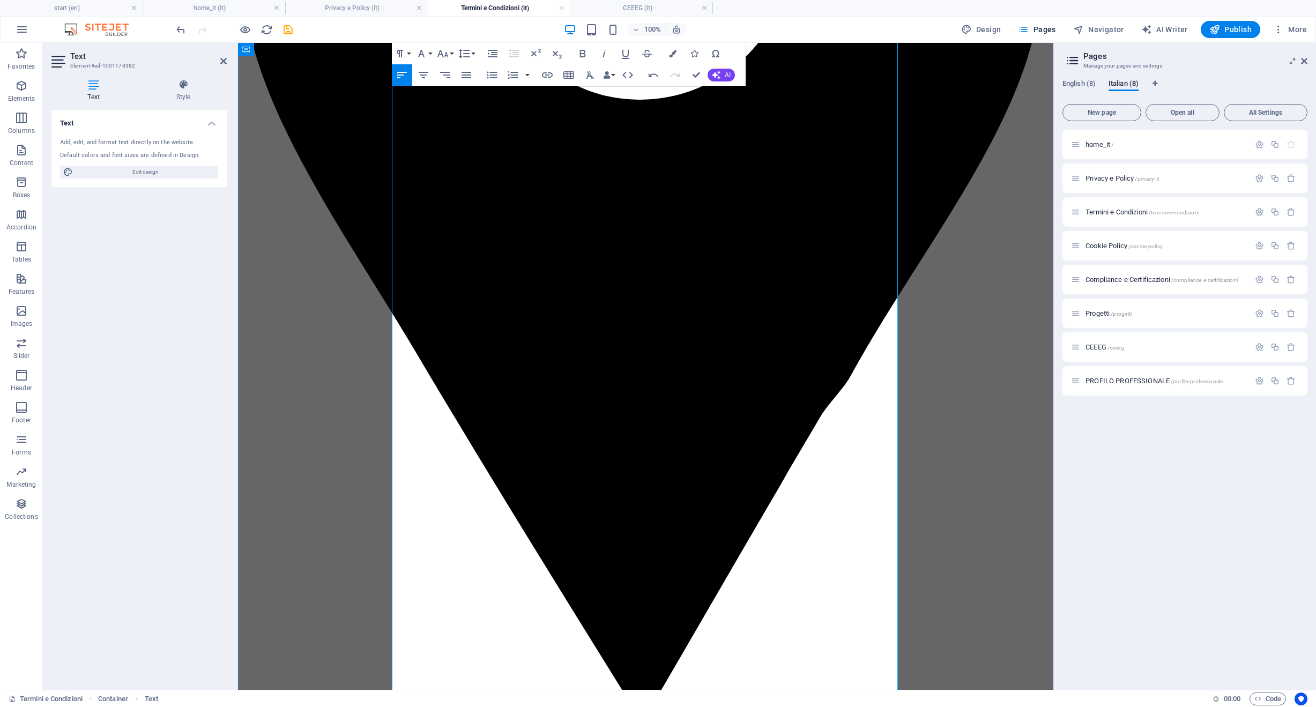
scroll to position [700, 0]
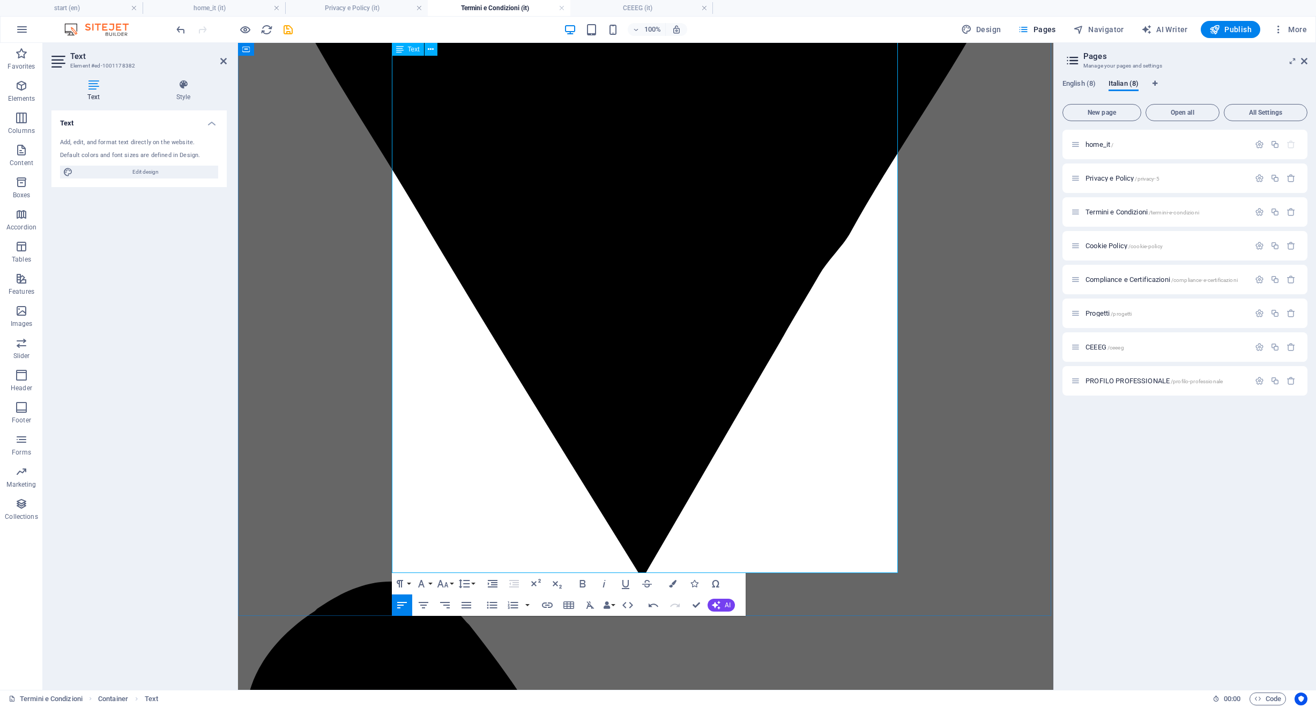
scroll to position [786, 0]
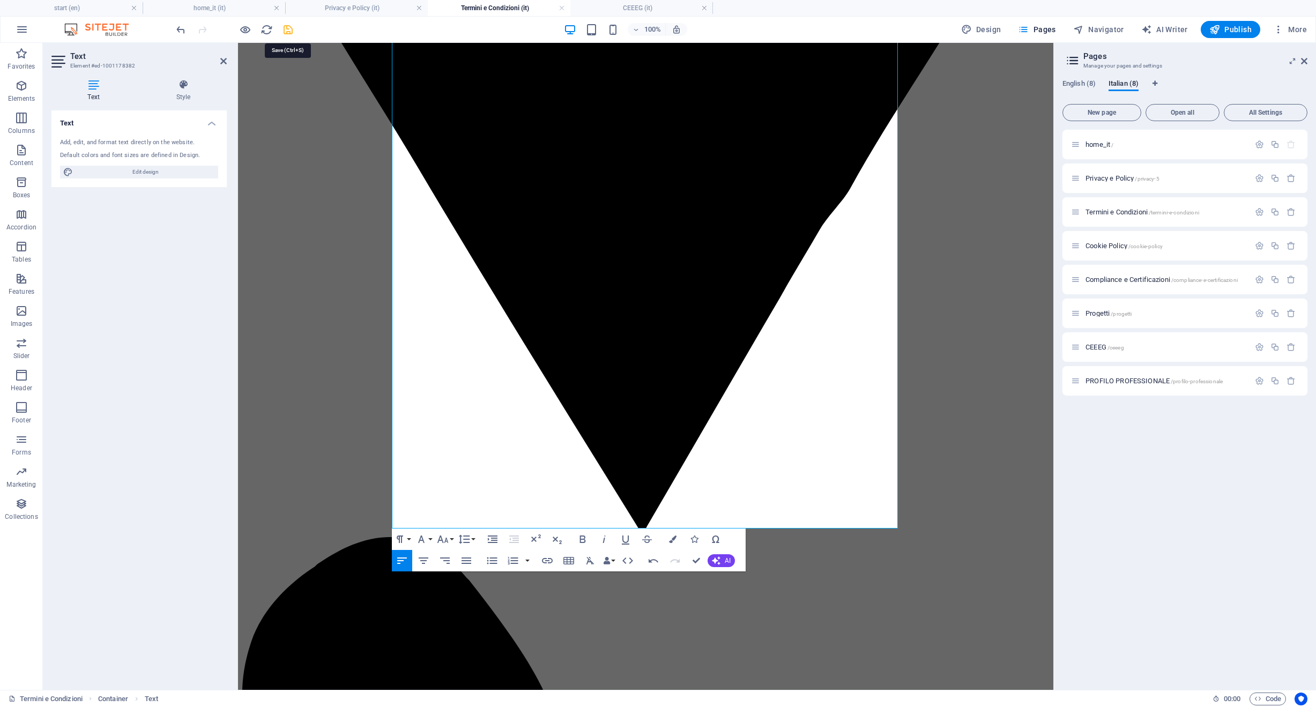
click at [290, 35] on icon "save" at bounding box center [288, 30] width 12 height 12
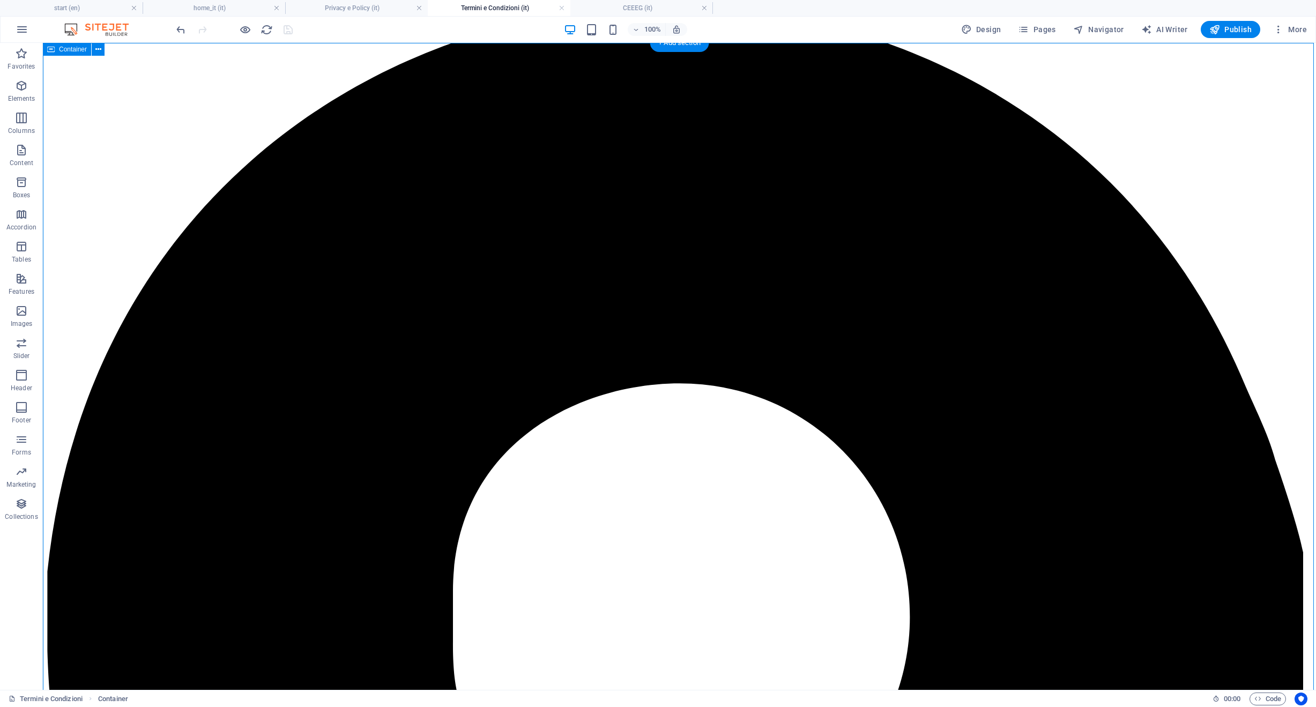
scroll to position [0, 0]
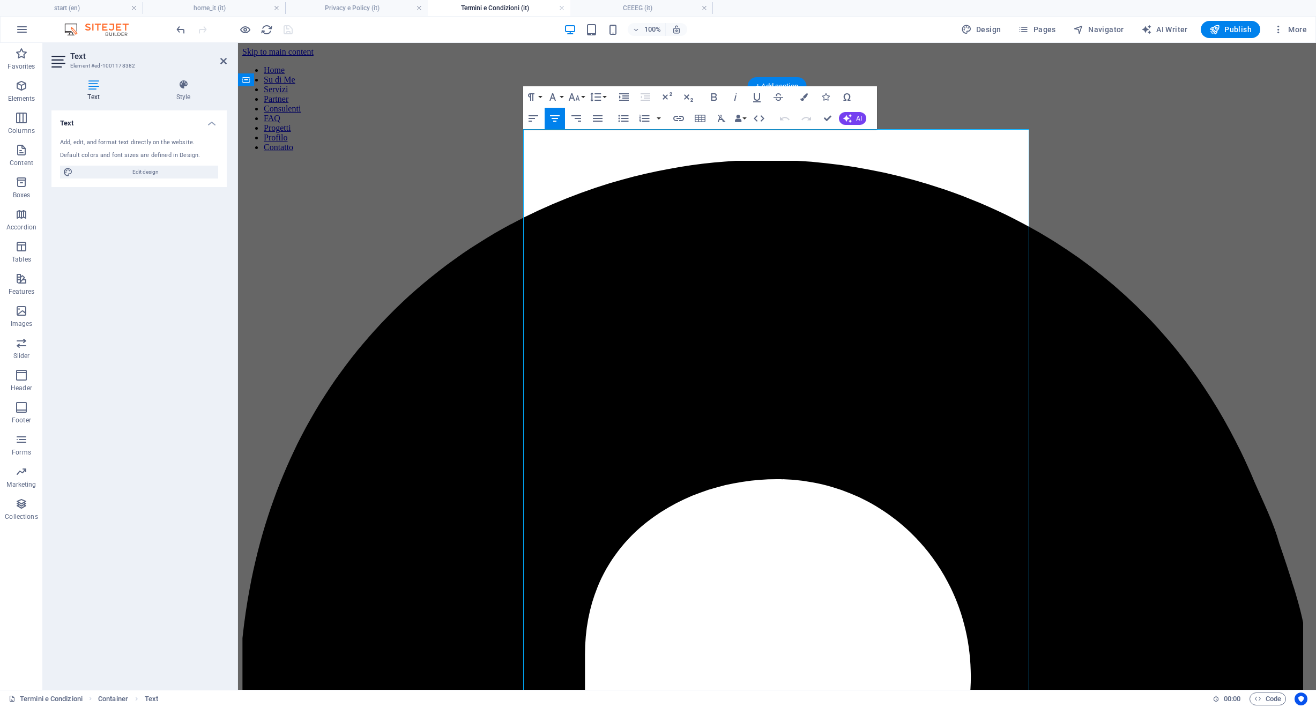
drag, startPoint x: 832, startPoint y: 169, endPoint x: 681, endPoint y: 173, distance: 150.7
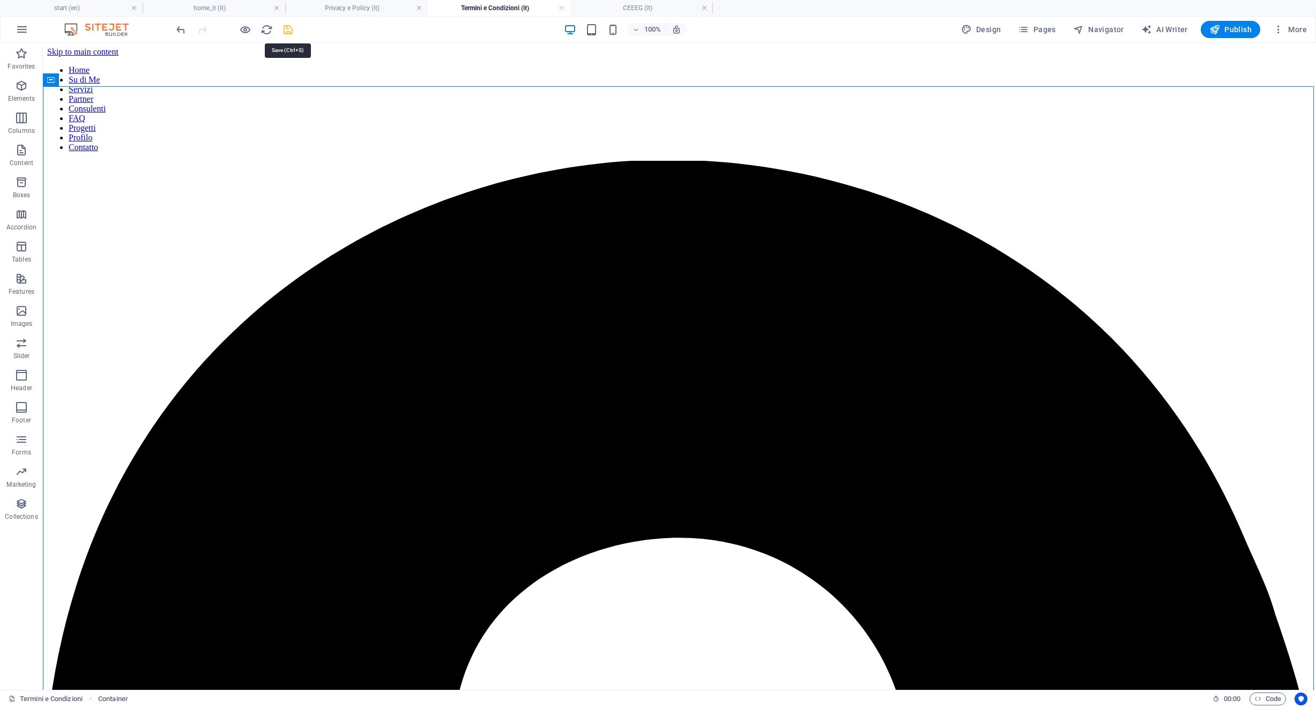
click at [287, 33] on icon "save" at bounding box center [288, 30] width 12 height 12
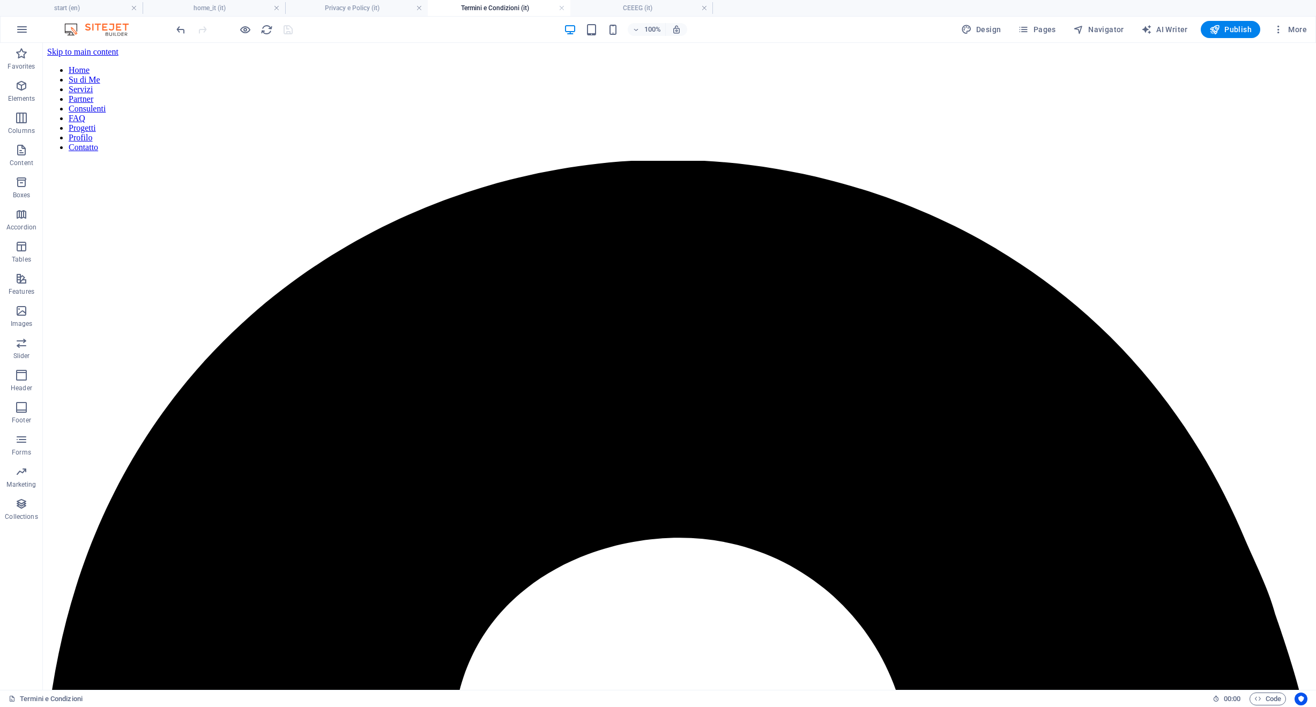
click at [465, 9] on h4 "Termini e Condizioni (it)" at bounding box center [499, 8] width 143 height 12
click at [563, 8] on link at bounding box center [562, 8] width 6 height 10
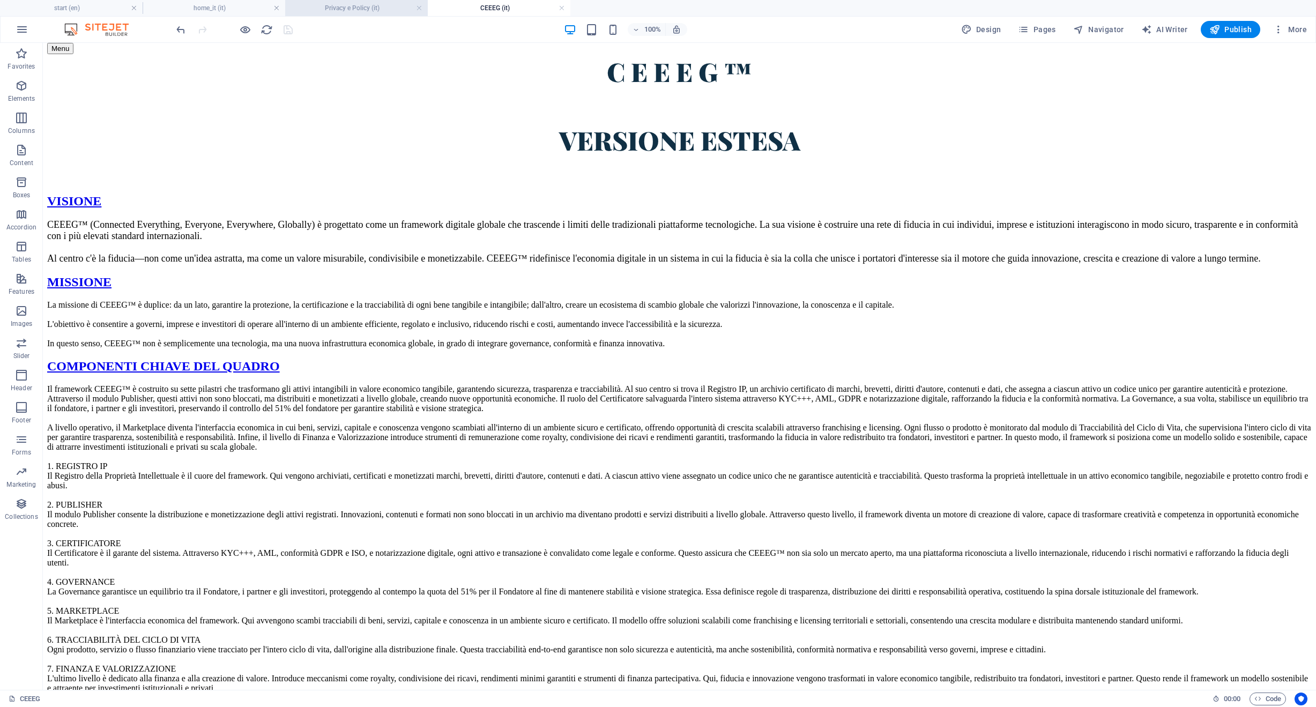
click at [360, 10] on h4 "Privacy e Policy (it)" at bounding box center [356, 8] width 143 height 12
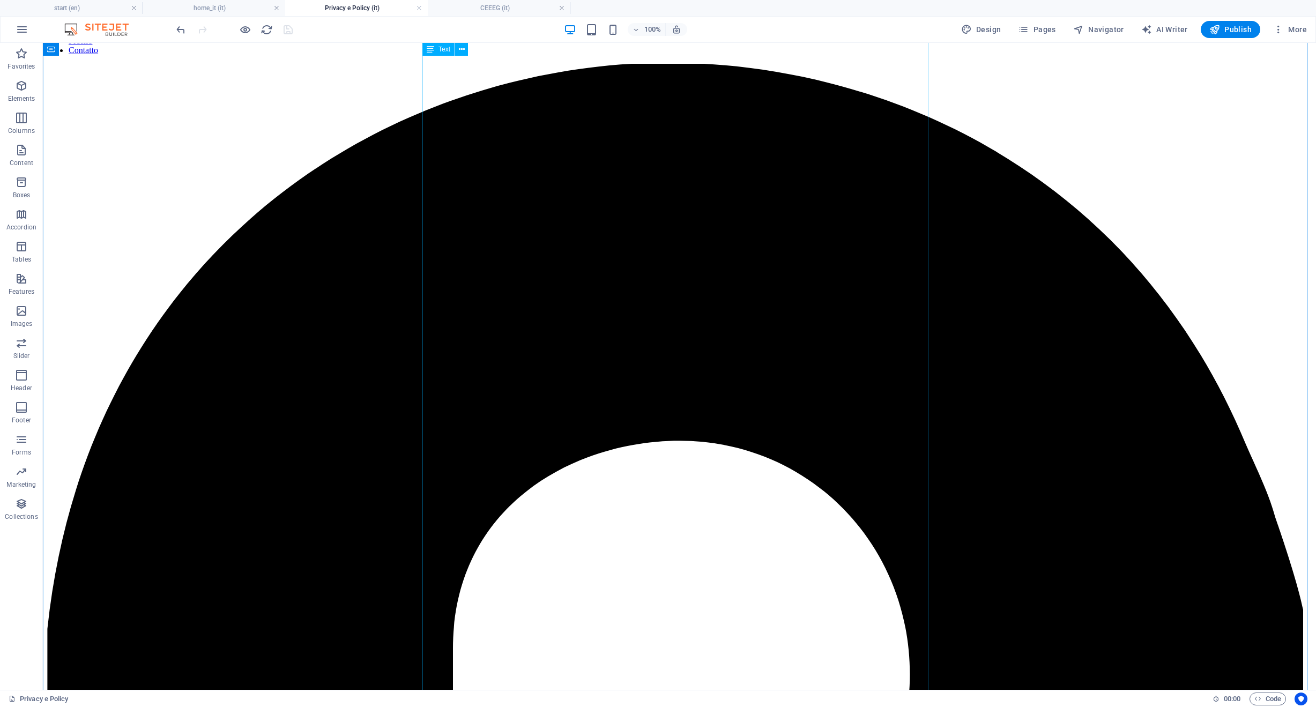
scroll to position [265, 0]
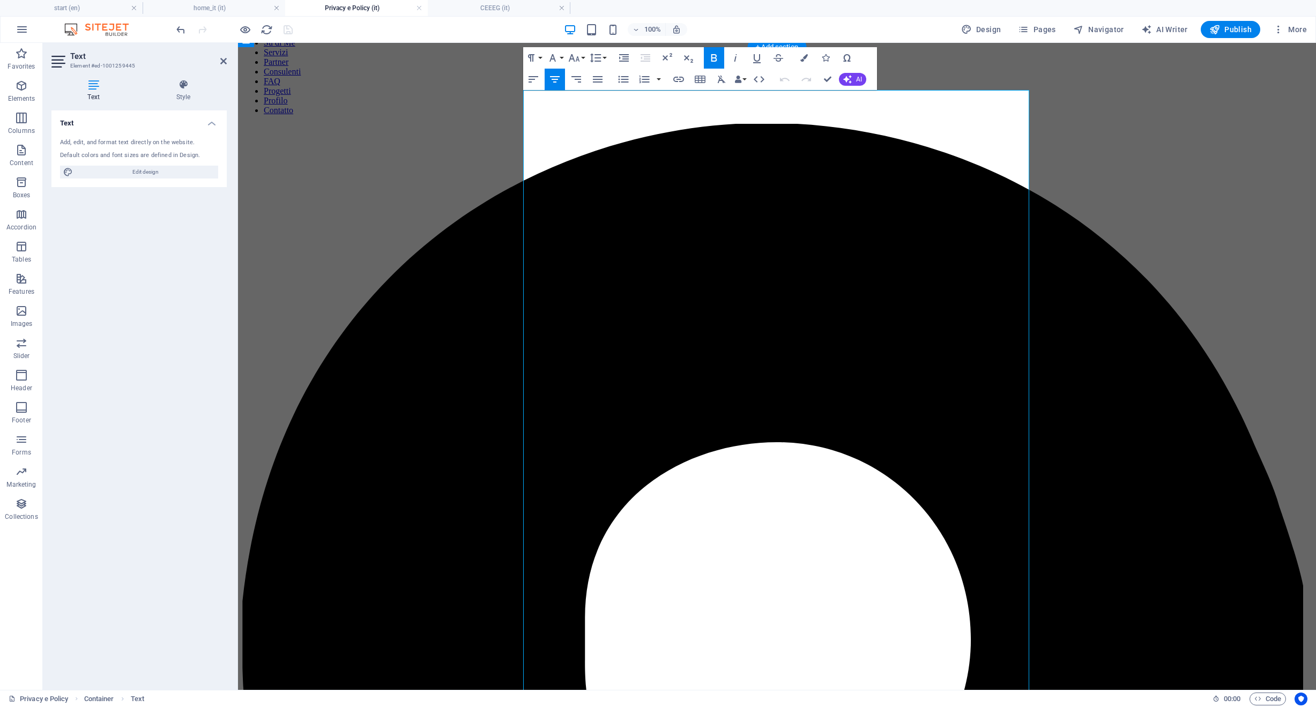
scroll to position [39, 0]
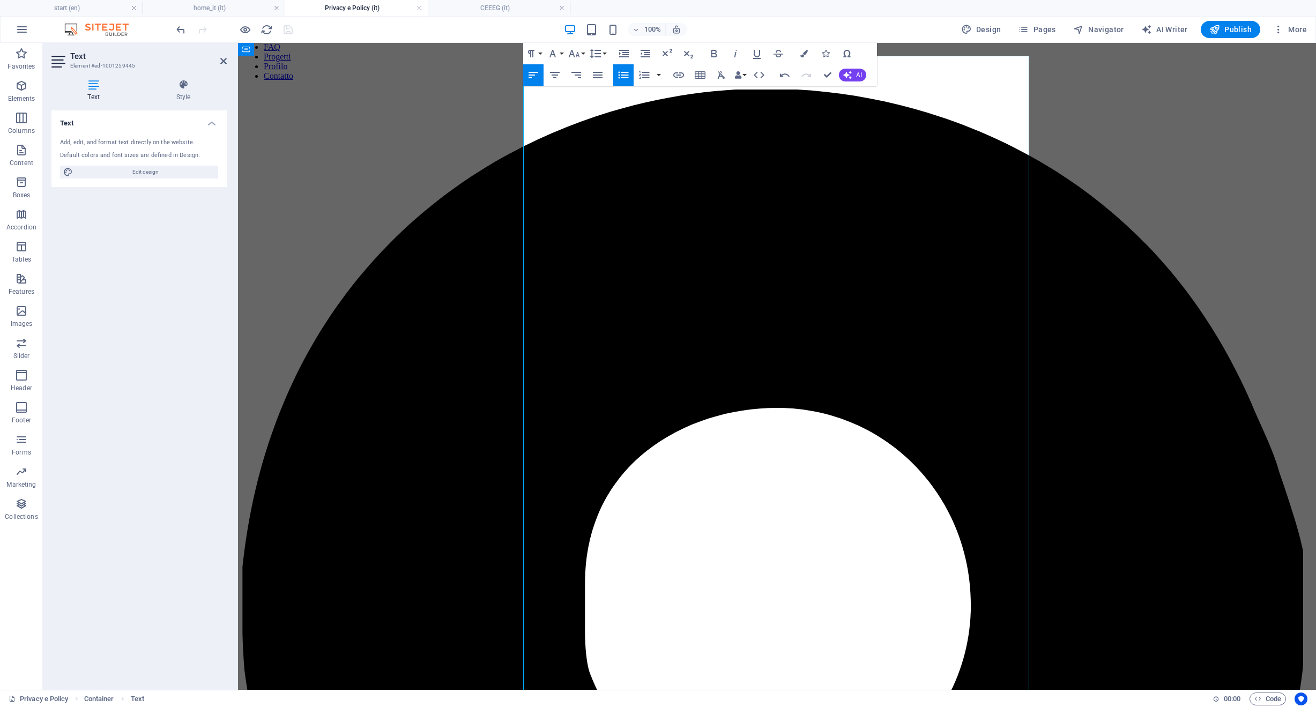
scroll to position [85, 0]
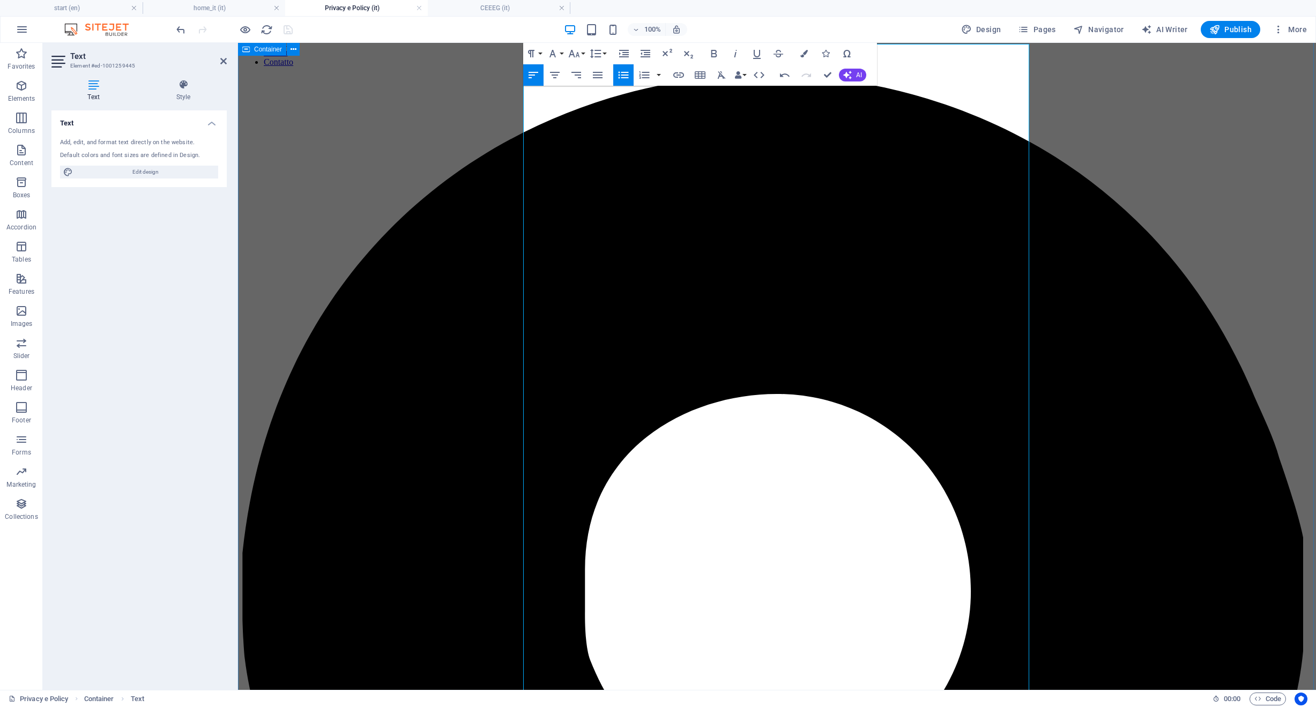
drag, startPoint x: 712, startPoint y: 424, endPoint x: 475, endPoint y: 315, distance: 261.1
click at [573, 55] on icon "button" at bounding box center [573, 54] width 11 height 8
click at [588, 86] on link "18" at bounding box center [585, 85] width 39 height 16
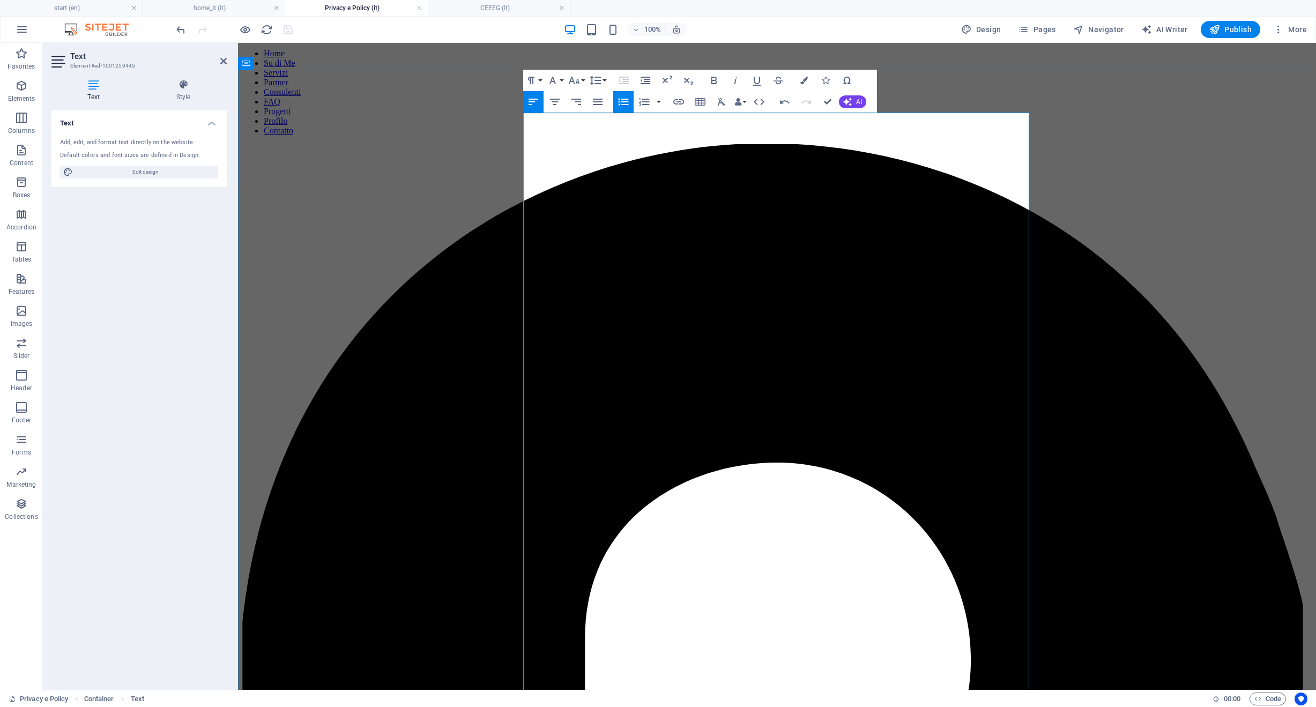
scroll to position [8, 0]
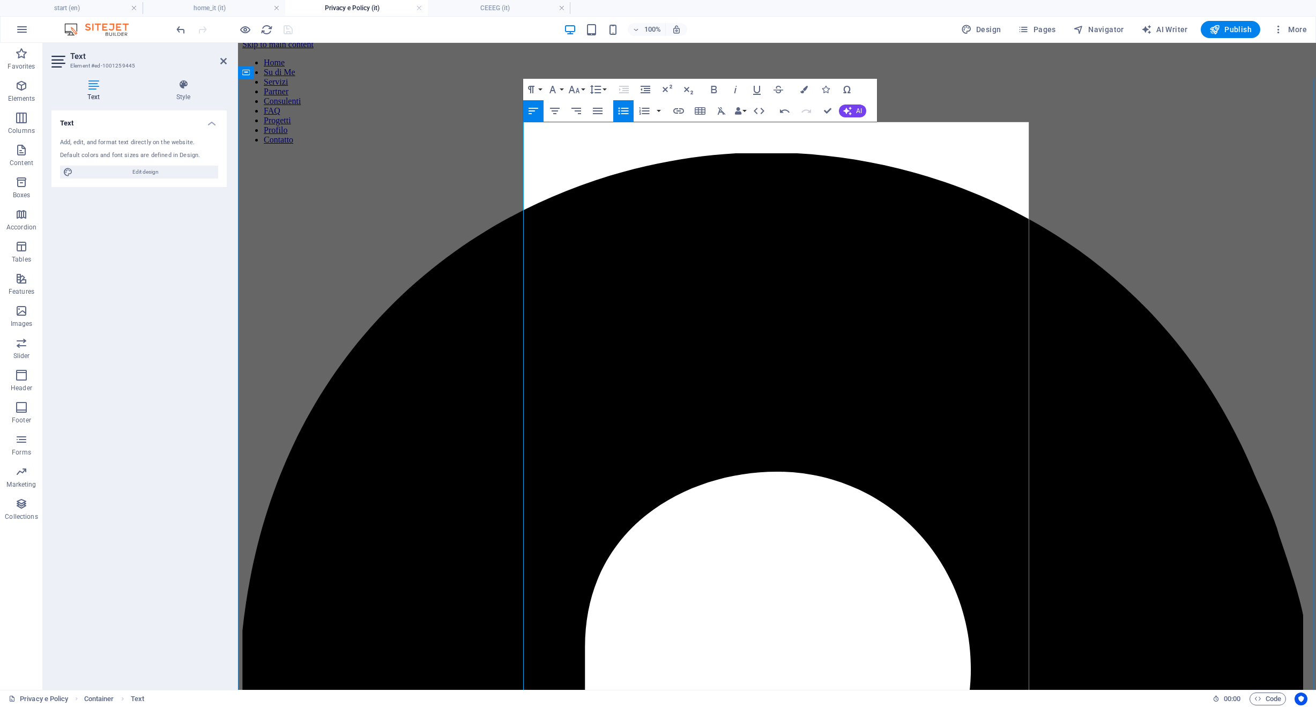
click at [557, 110] on icon "button" at bounding box center [555, 111] width 10 height 6
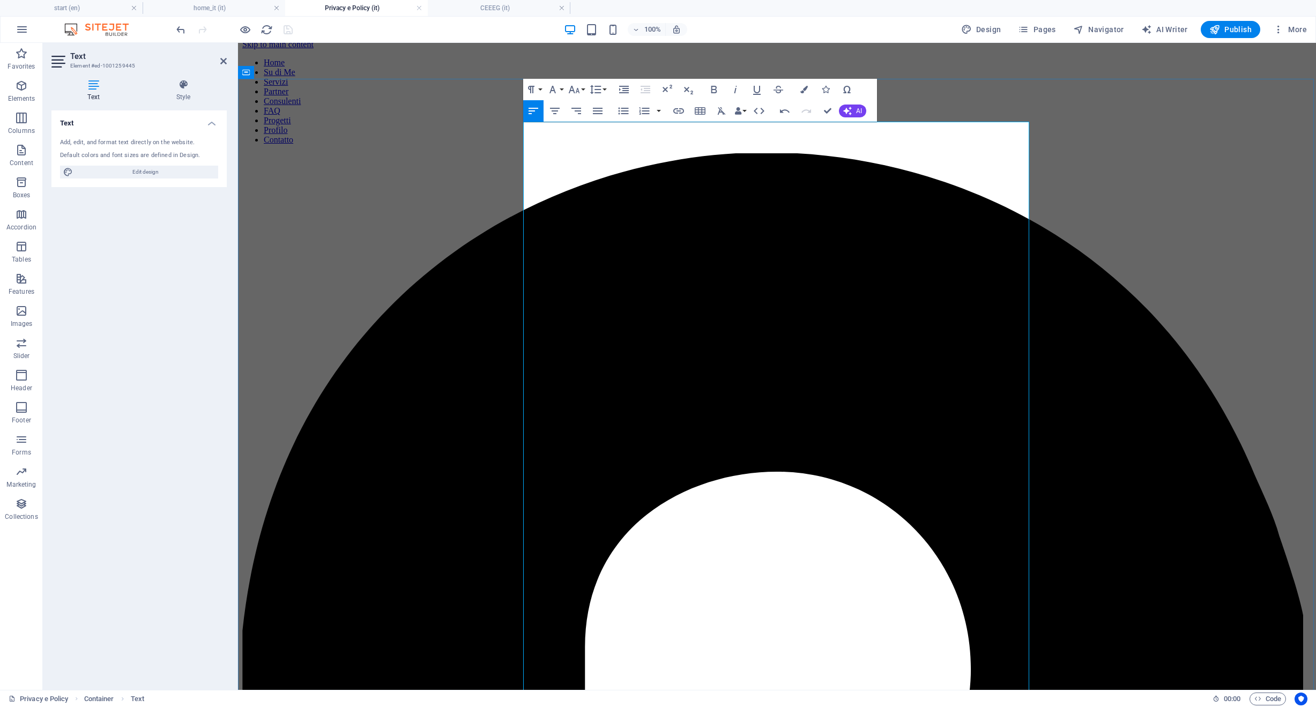
click at [560, 112] on icon "button" at bounding box center [555, 111] width 13 height 13
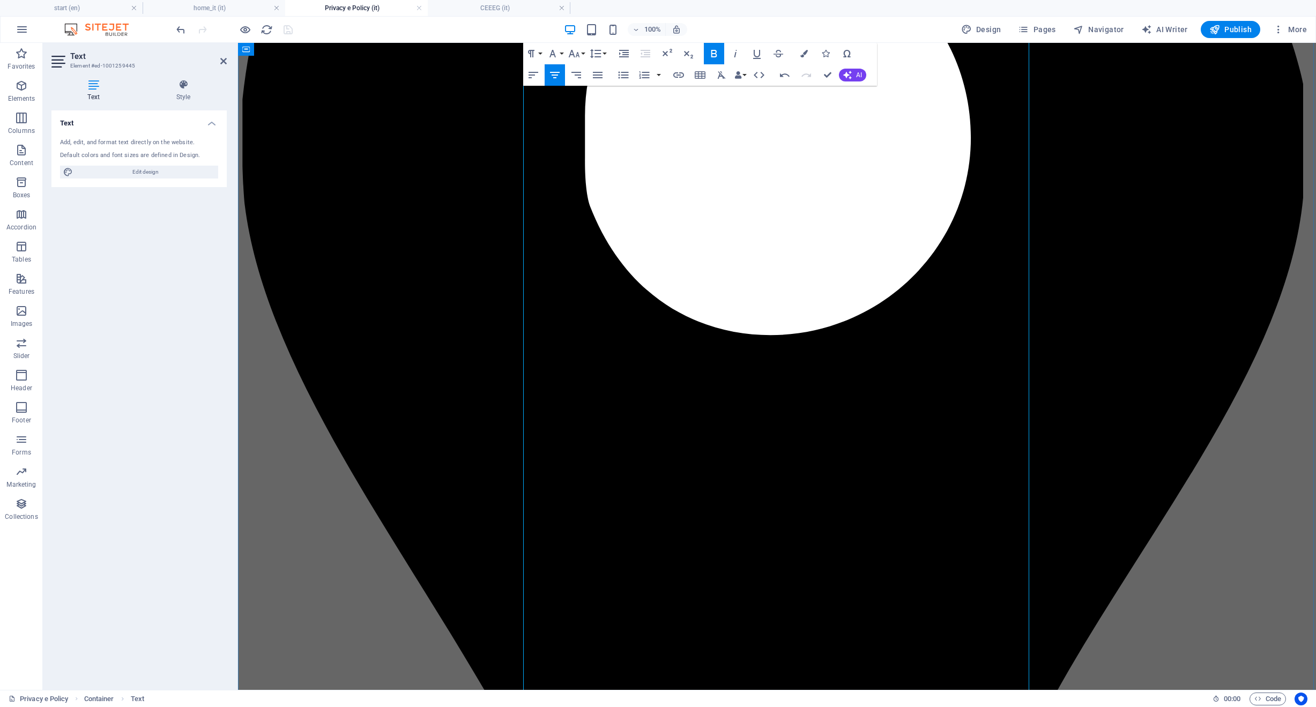
scroll to position [732, 0]
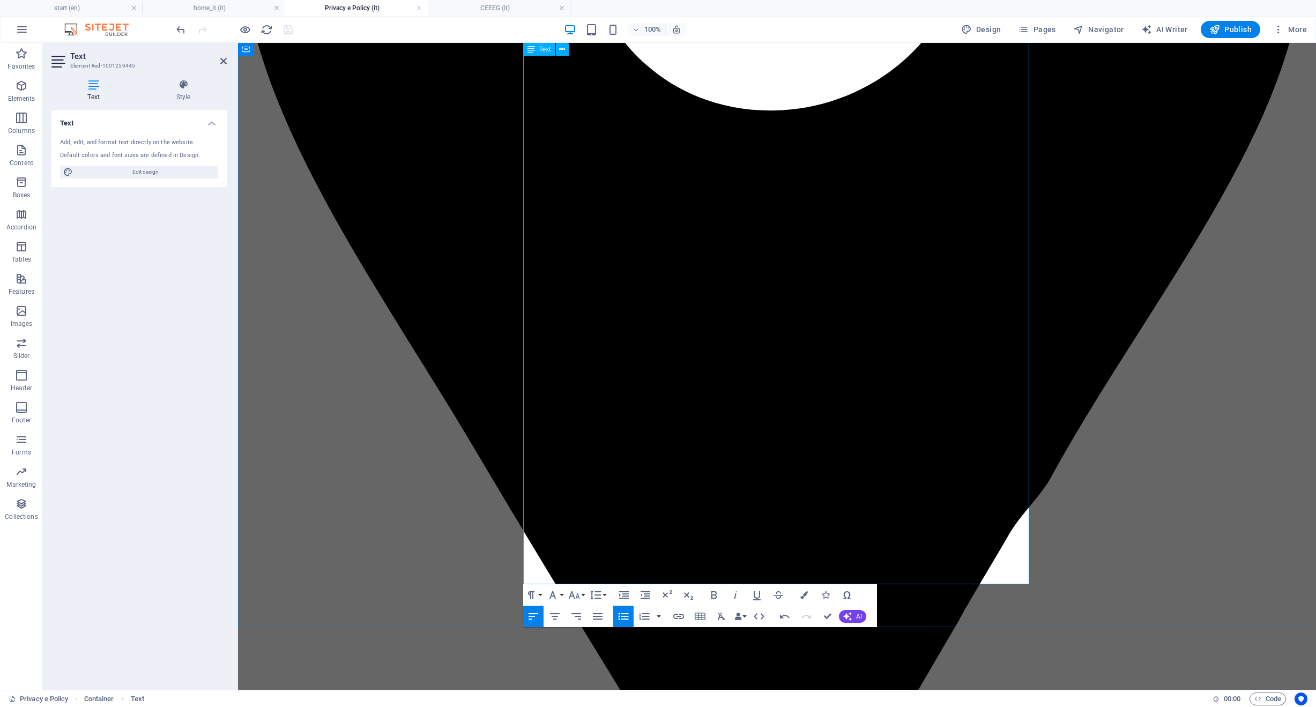
scroll to position [897, 0]
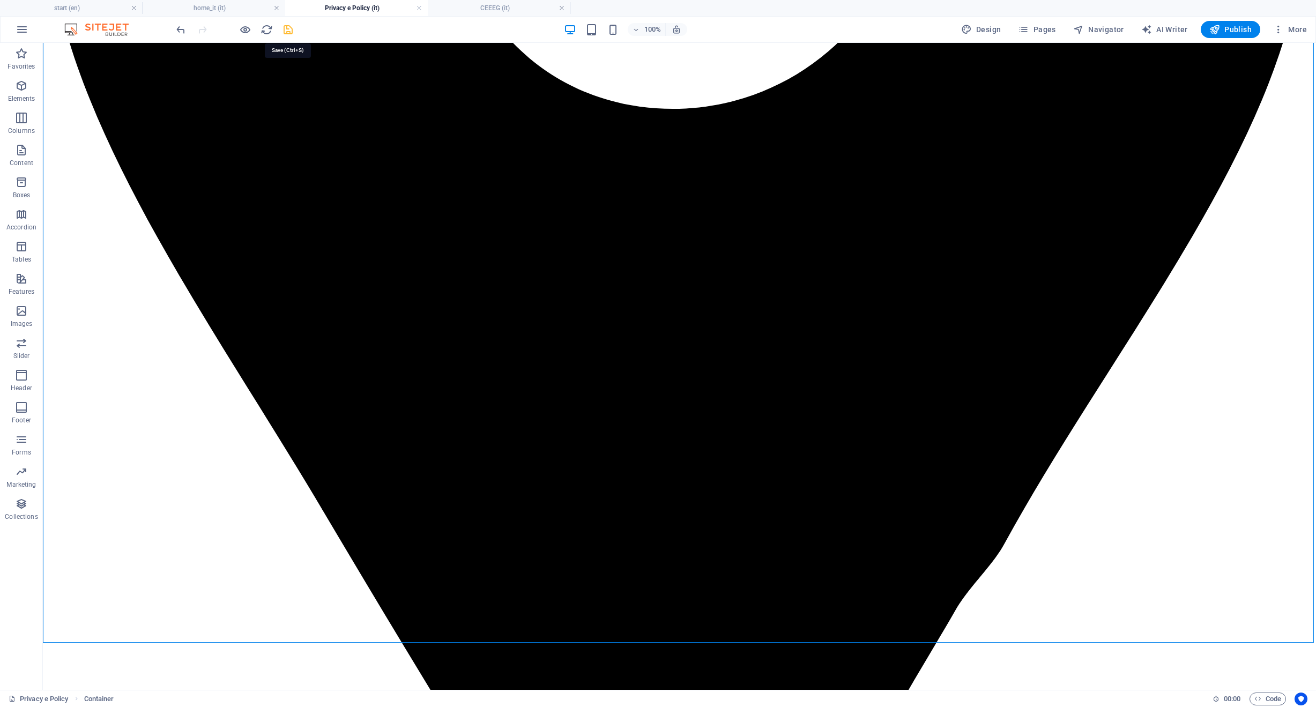
click at [288, 31] on icon "save" at bounding box center [288, 30] width 12 height 12
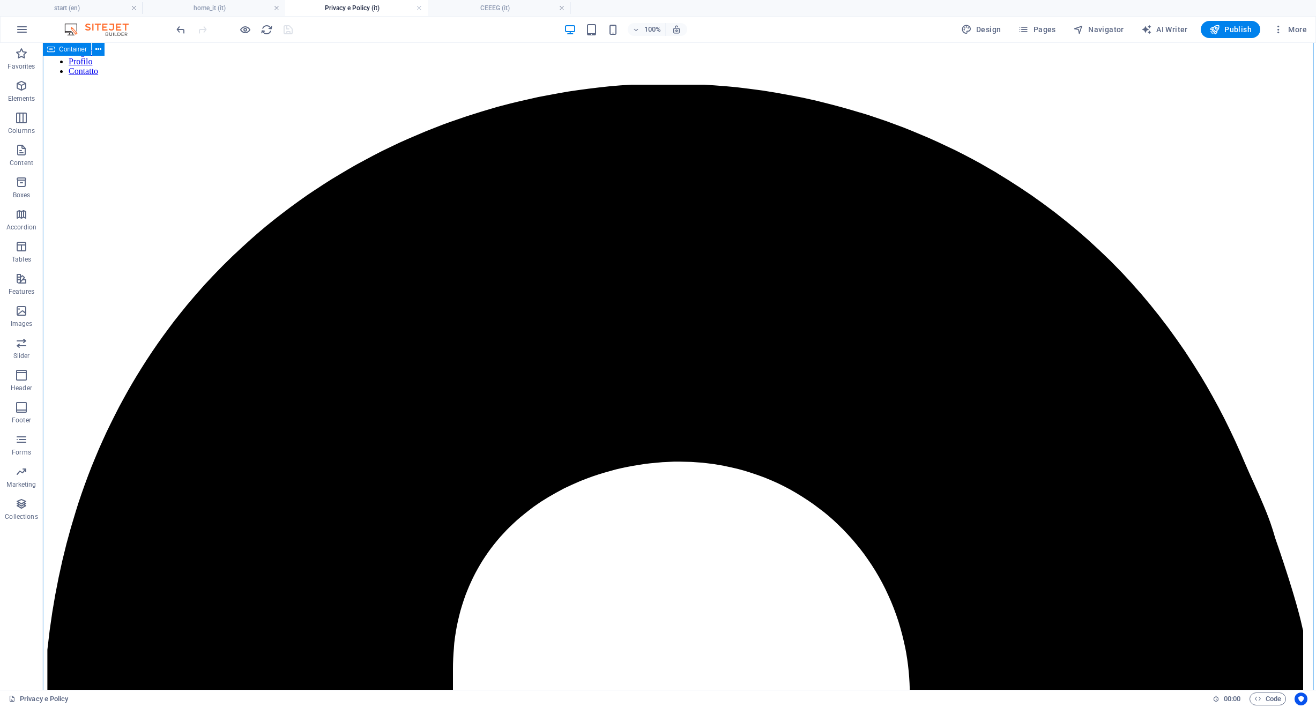
scroll to position [0, 0]
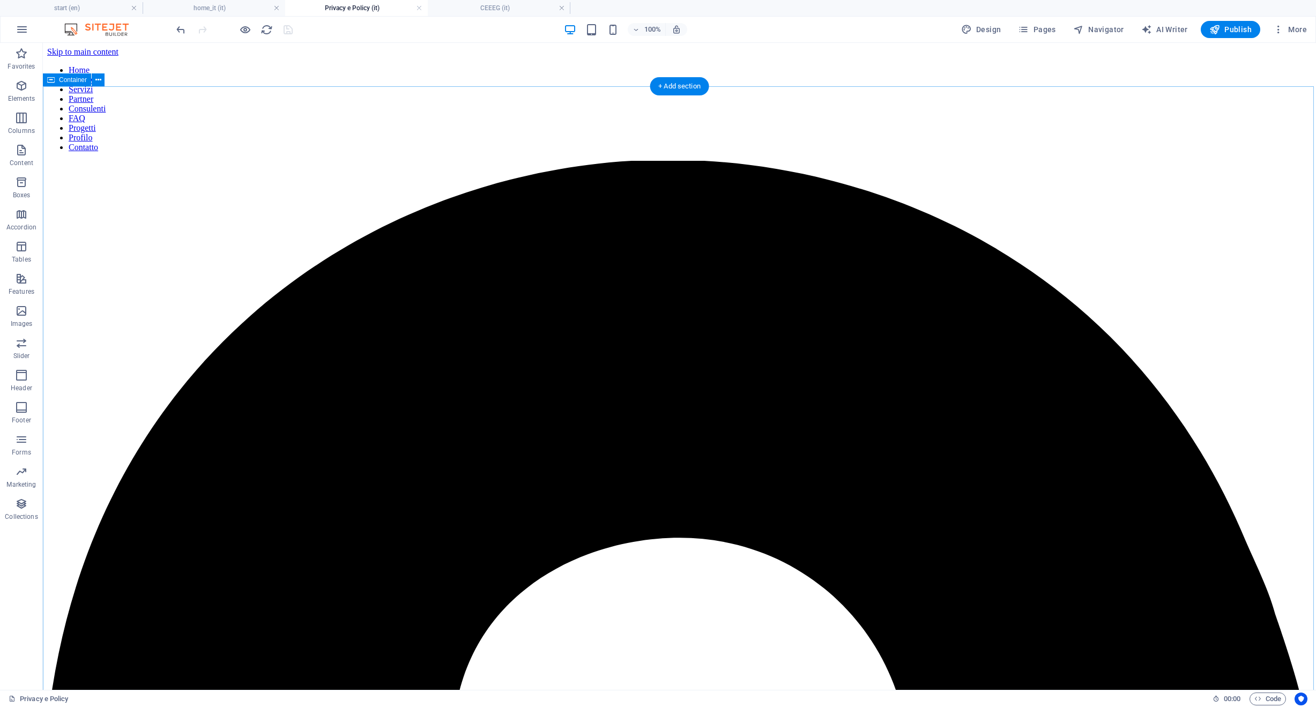
click at [360, 9] on h4 "Privacy e Policy (it)" at bounding box center [356, 8] width 143 height 12
click at [405, 8] on h4 "Privacy e Policy (it)" at bounding box center [356, 8] width 143 height 12
click at [419, 9] on link at bounding box center [419, 8] width 6 height 10
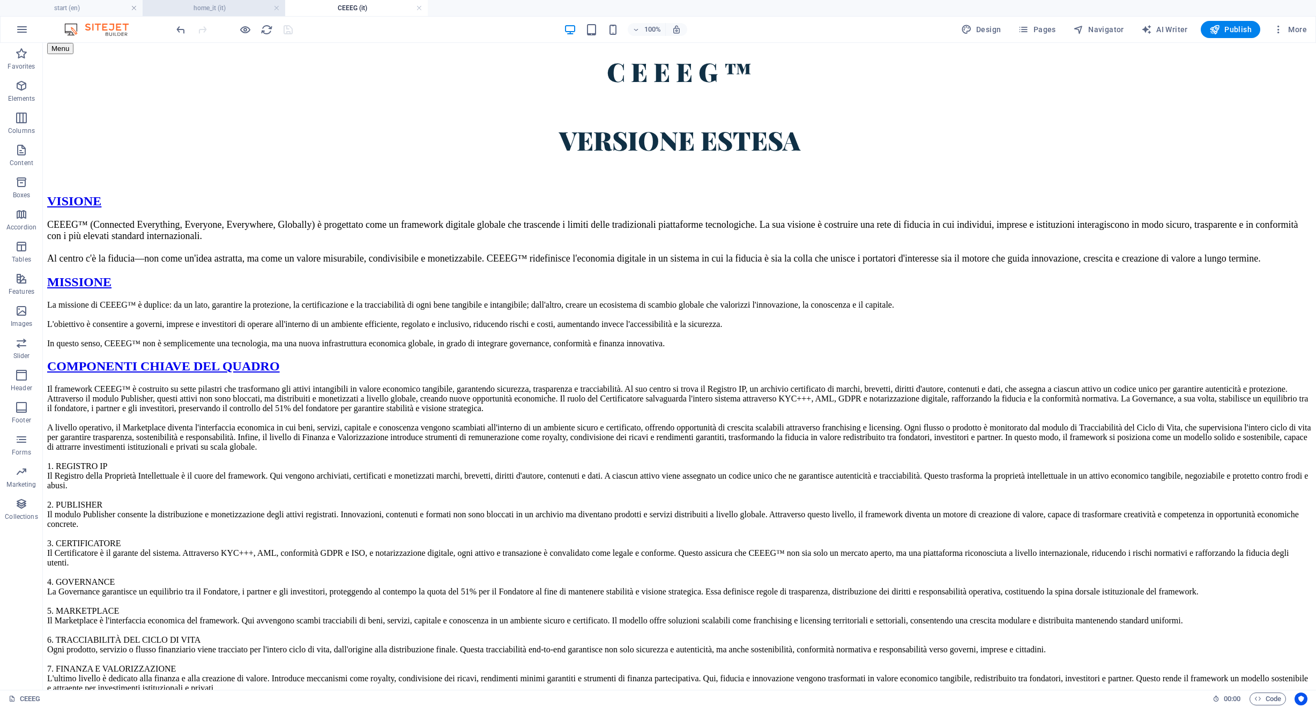
click at [213, 14] on li "home_it (it)" at bounding box center [214, 8] width 143 height 16
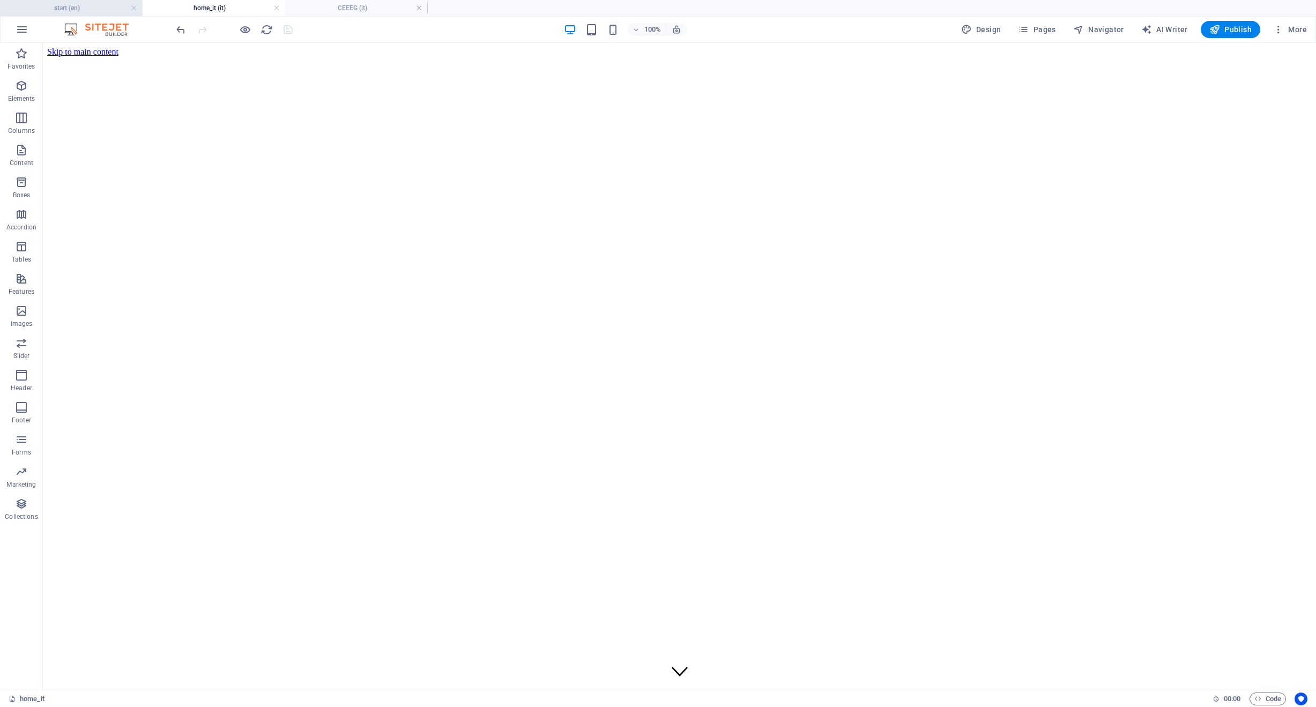
click at [91, 7] on h4 "start (en)" at bounding box center [71, 8] width 143 height 12
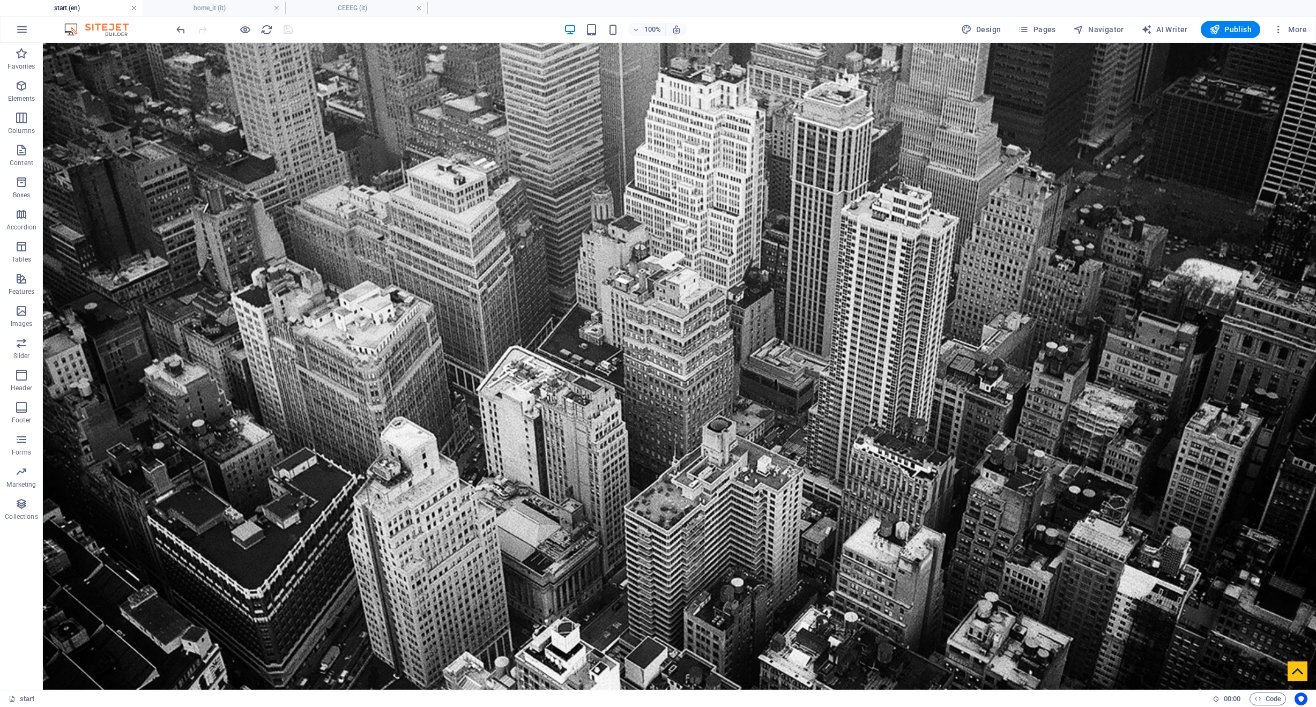
click at [132, 9] on link at bounding box center [134, 8] width 6 height 10
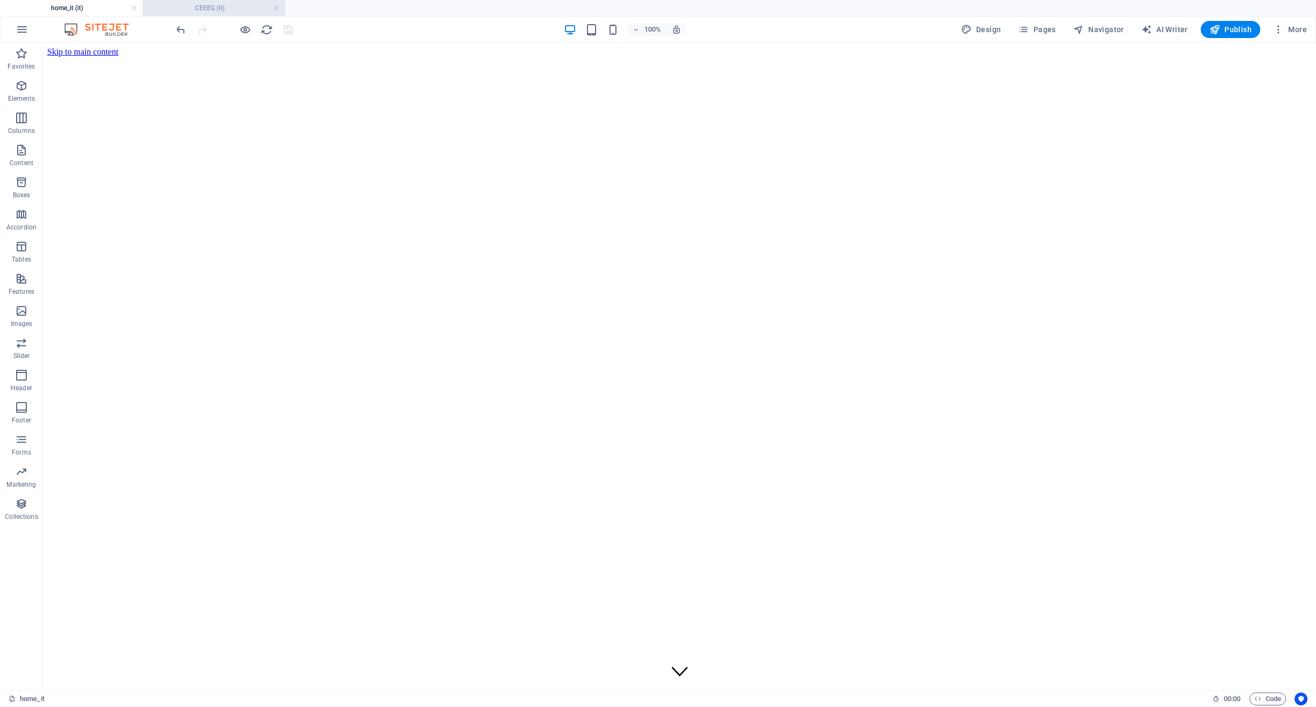
click at [186, 8] on h4 "CEEEG (it)" at bounding box center [214, 8] width 143 height 12
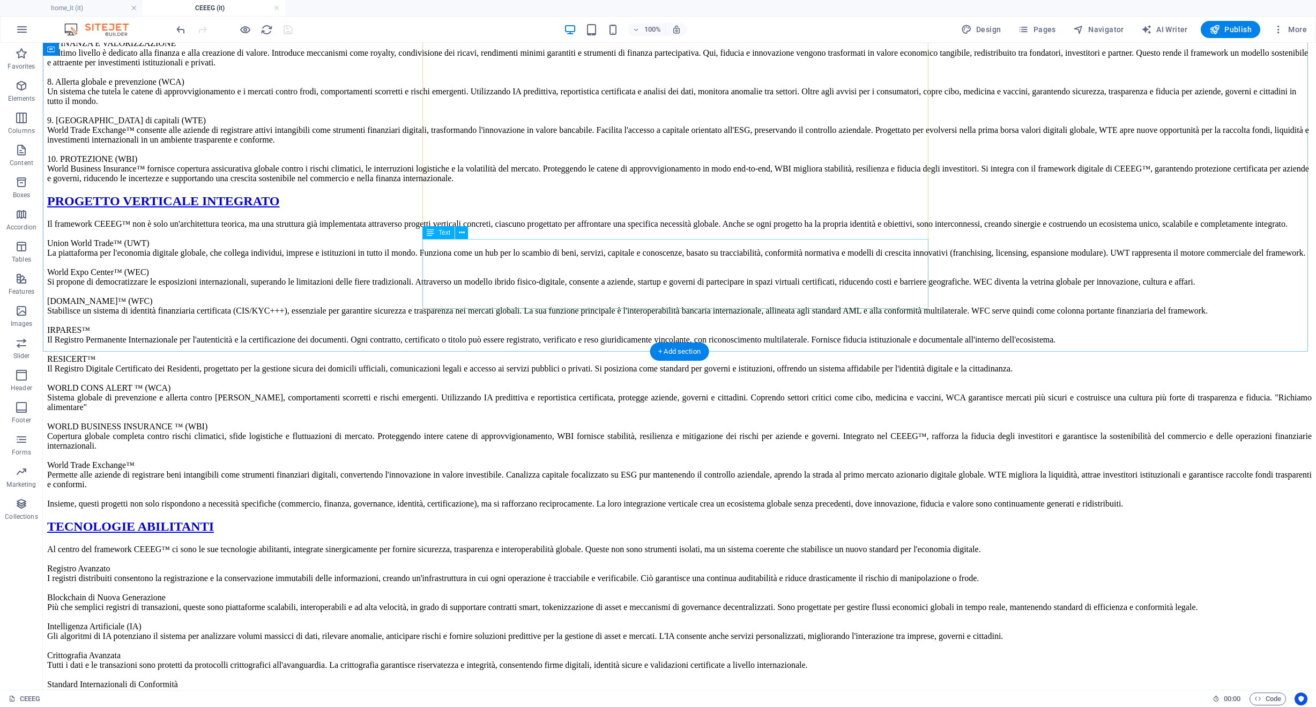
scroll to position [3829, 0]
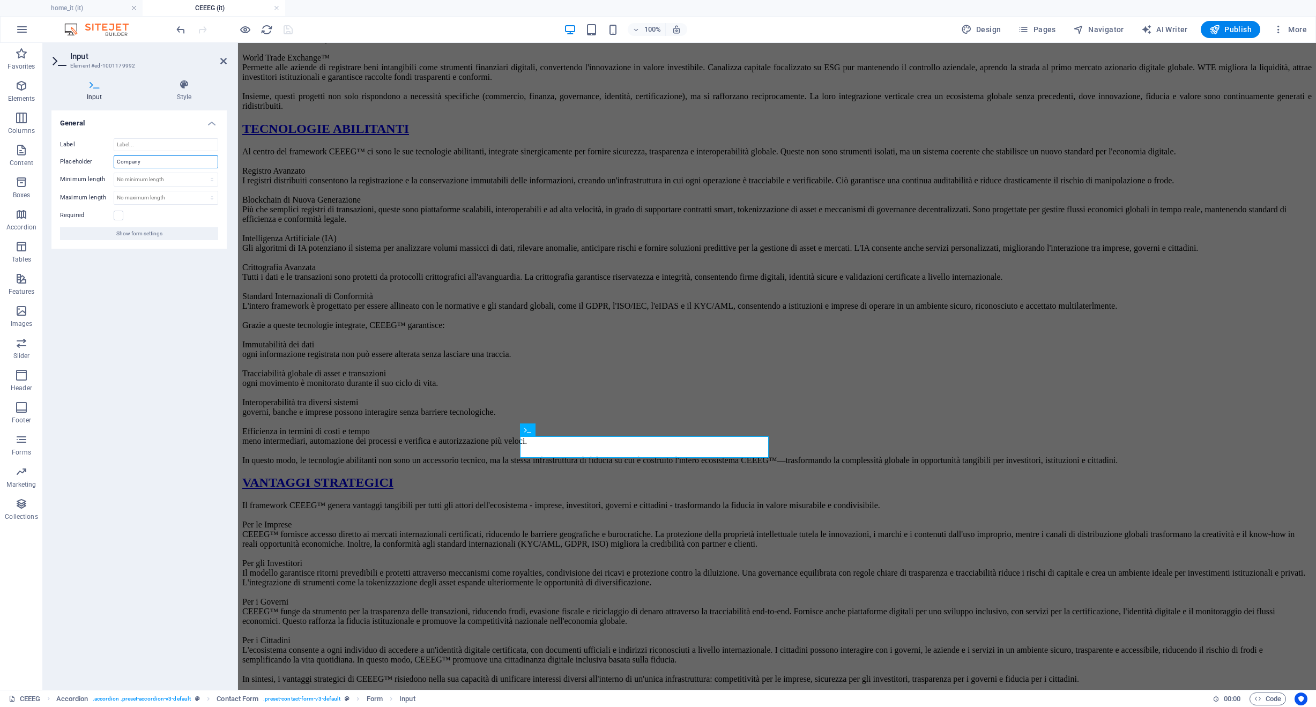
drag, startPoint x: 150, startPoint y: 166, endPoint x: 69, endPoint y: 149, distance: 83.3
click at [69, 149] on div "Label Placeholder Company Minimum length No minimum length chars Maximum length…" at bounding box center [138, 189] width 175 height 119
type input "Società"
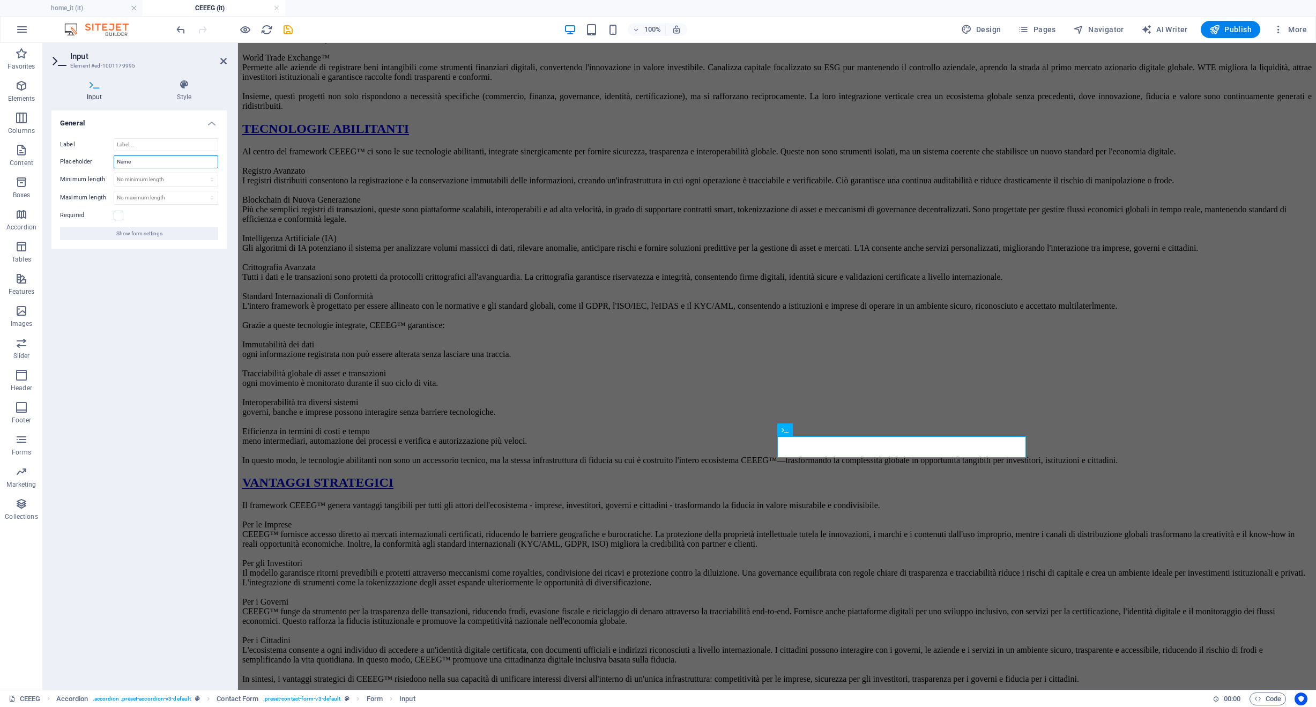
drag, startPoint x: 148, startPoint y: 162, endPoint x: 71, endPoint y: 152, distance: 77.9
click at [71, 152] on div "Label Placeholder Name Minimum length No minimum length chars Maximum length No…" at bounding box center [138, 189] width 175 height 119
type input "Nome"
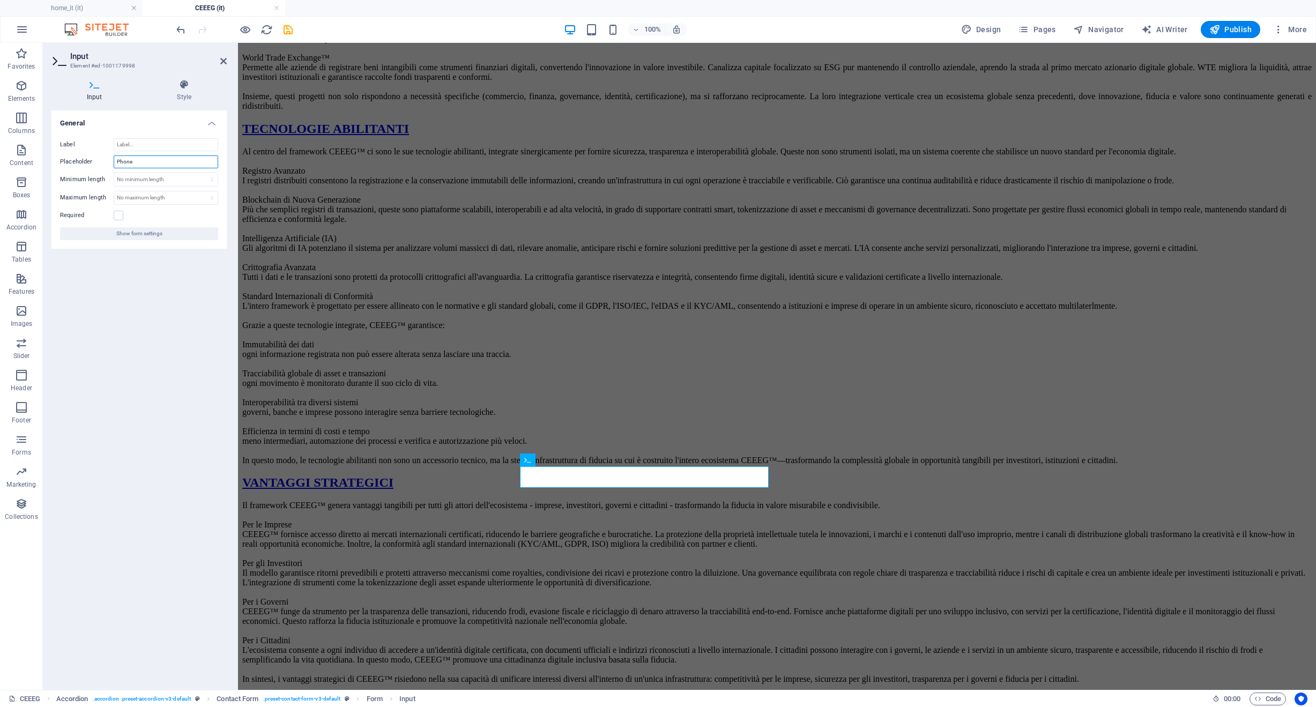
drag, startPoint x: 144, startPoint y: 161, endPoint x: 65, endPoint y: 149, distance: 80.3
click at [65, 149] on div "Label Placeholder Phone Minimum length No minimum length chars Maximum length N…" at bounding box center [138, 189] width 175 height 119
type input "Telefono"
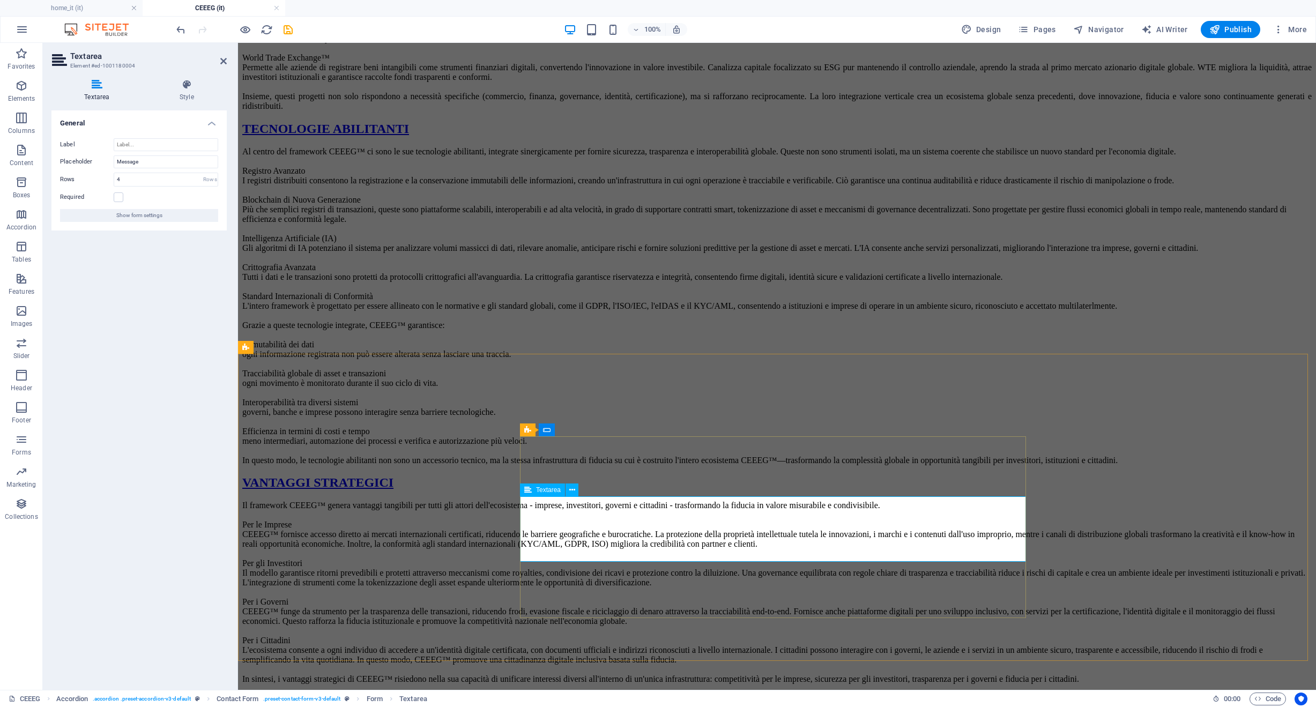
click at [162, 161] on input "Message" at bounding box center [166, 162] width 105 height 13
type input "Messaggio"
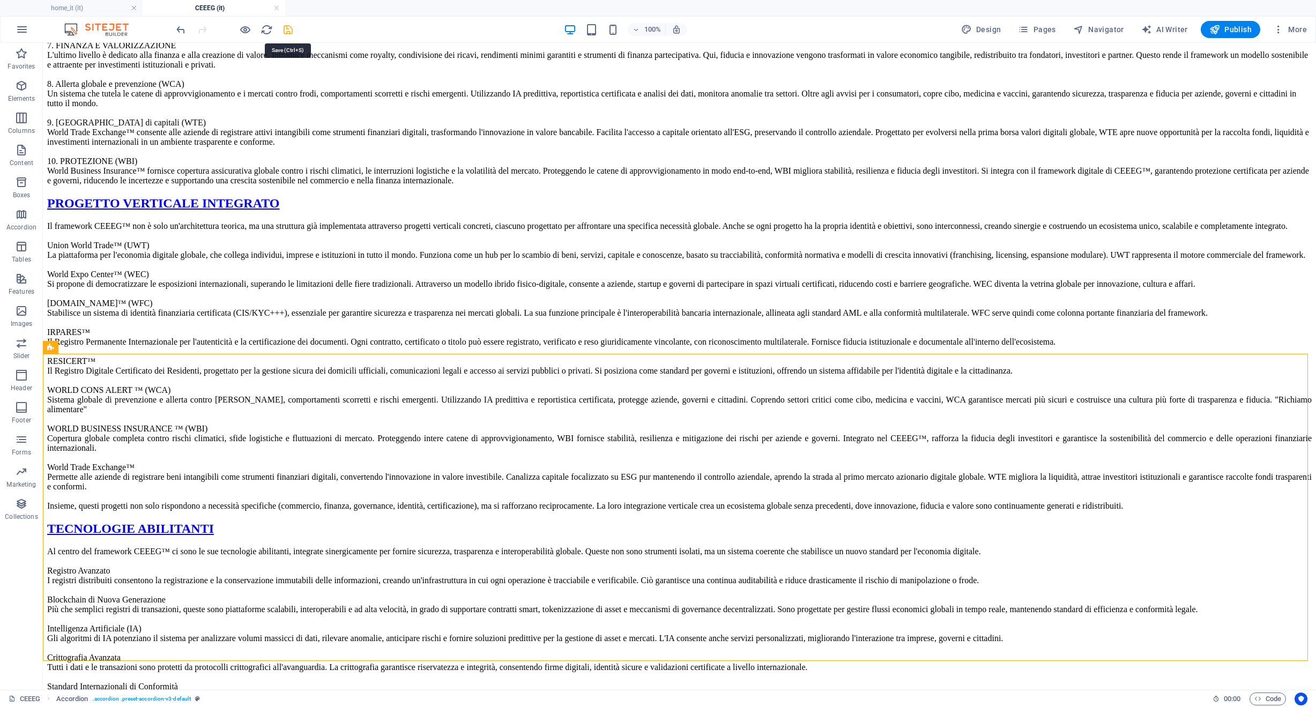
click at [288, 33] on icon "save" at bounding box center [288, 30] width 12 height 12
checkbox input "false"
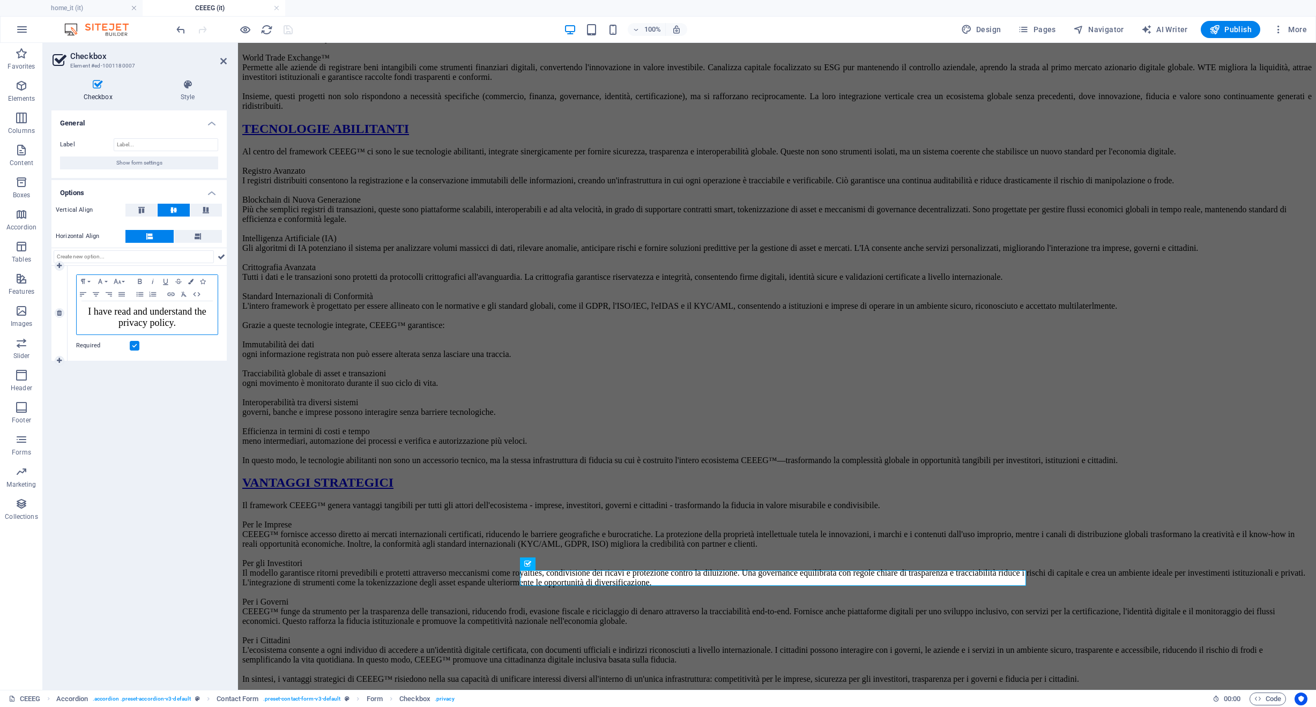
click at [171, 329] on div "I have read and understand the privacy policy." at bounding box center [147, 317] width 141 height 33
copy span "I have read and understand the privacy policy."
click at [161, 326] on span "I have read and understand the privacy policy." at bounding box center [147, 317] width 118 height 22
click at [192, 321] on p "I have read and understand the privacy policy." at bounding box center [147, 318] width 130 height 23
drag, startPoint x: 97, startPoint y: 314, endPoint x: 63, endPoint y: 315, distance: 33.8
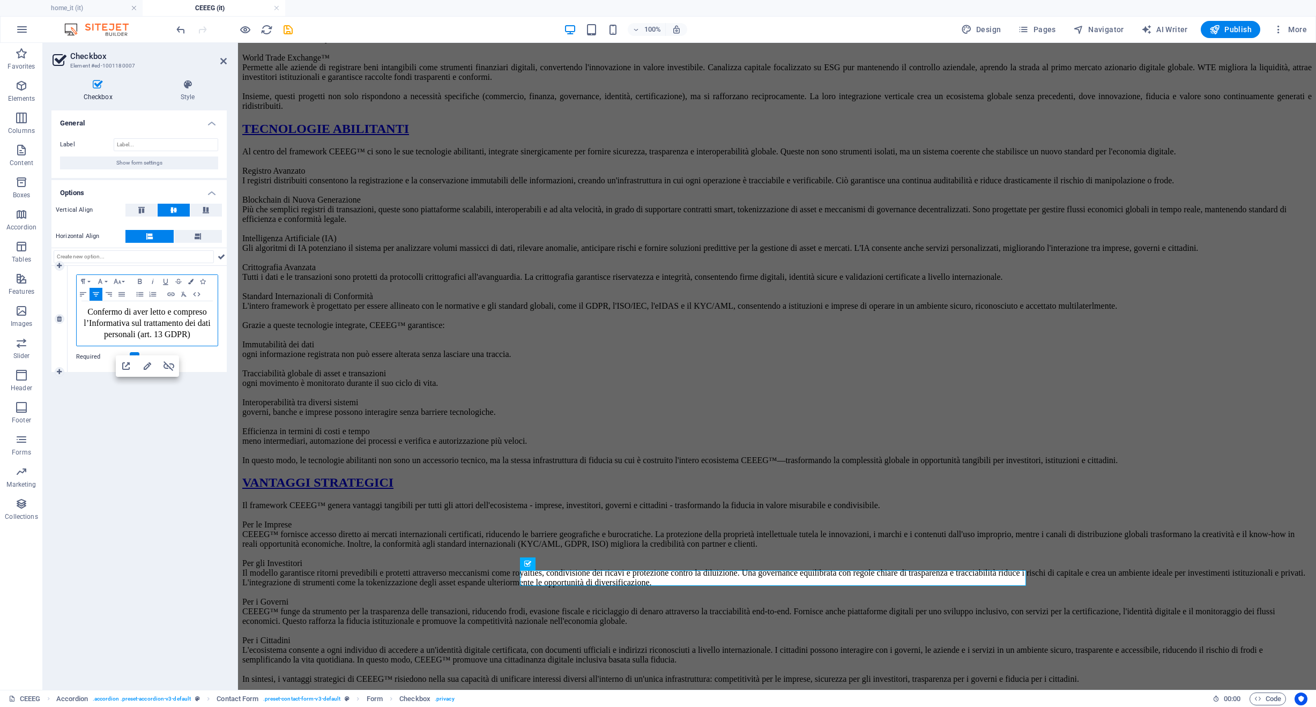
click at [63, 315] on div "1 Paragraph Format Normal Heading 1 Heading 2 Heading 3 Heading 4 Heading 5 Hea…" at bounding box center [138, 319] width 175 height 106
click at [82, 298] on button "Align Left" at bounding box center [83, 294] width 13 height 13
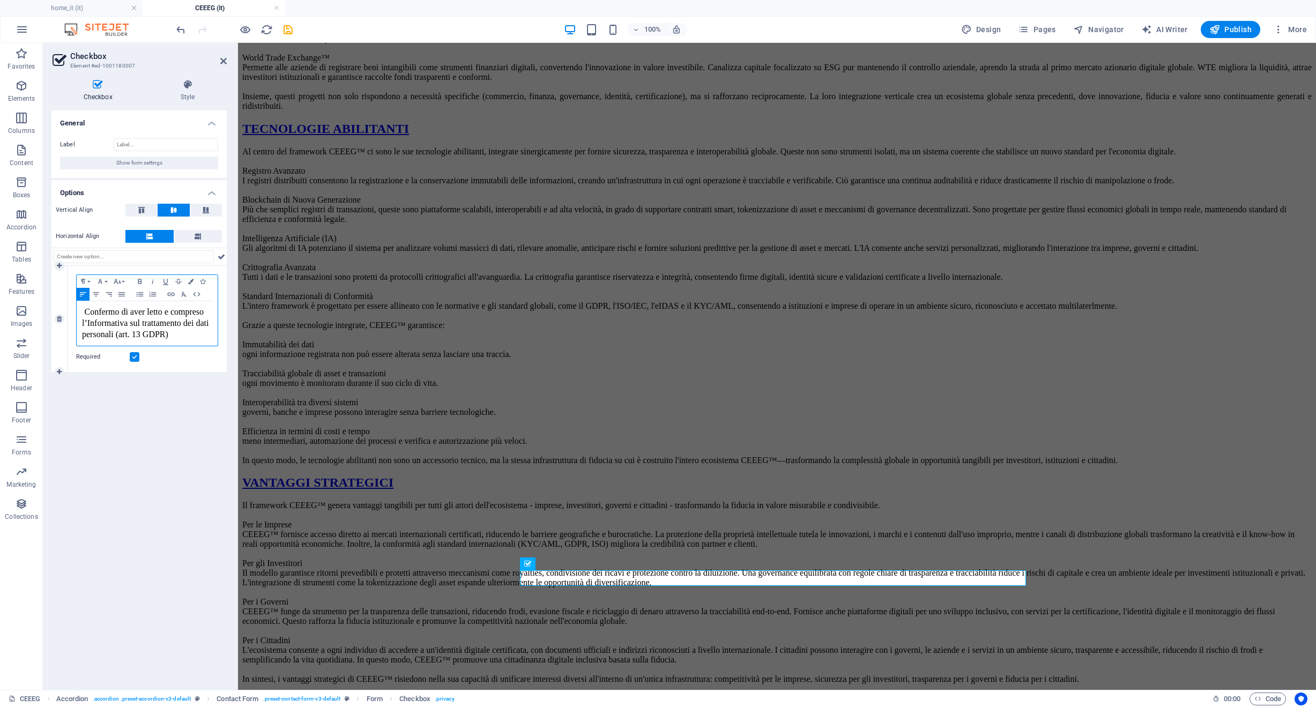
click at [186, 341] on p "Confermo di aver letto e compreso l’Informativa sul trattamento dei dati person…" at bounding box center [147, 324] width 130 height 34
click at [121, 283] on icon "button" at bounding box center [117, 281] width 13 height 9
click at [129, 307] on link "18" at bounding box center [130, 309] width 39 height 16
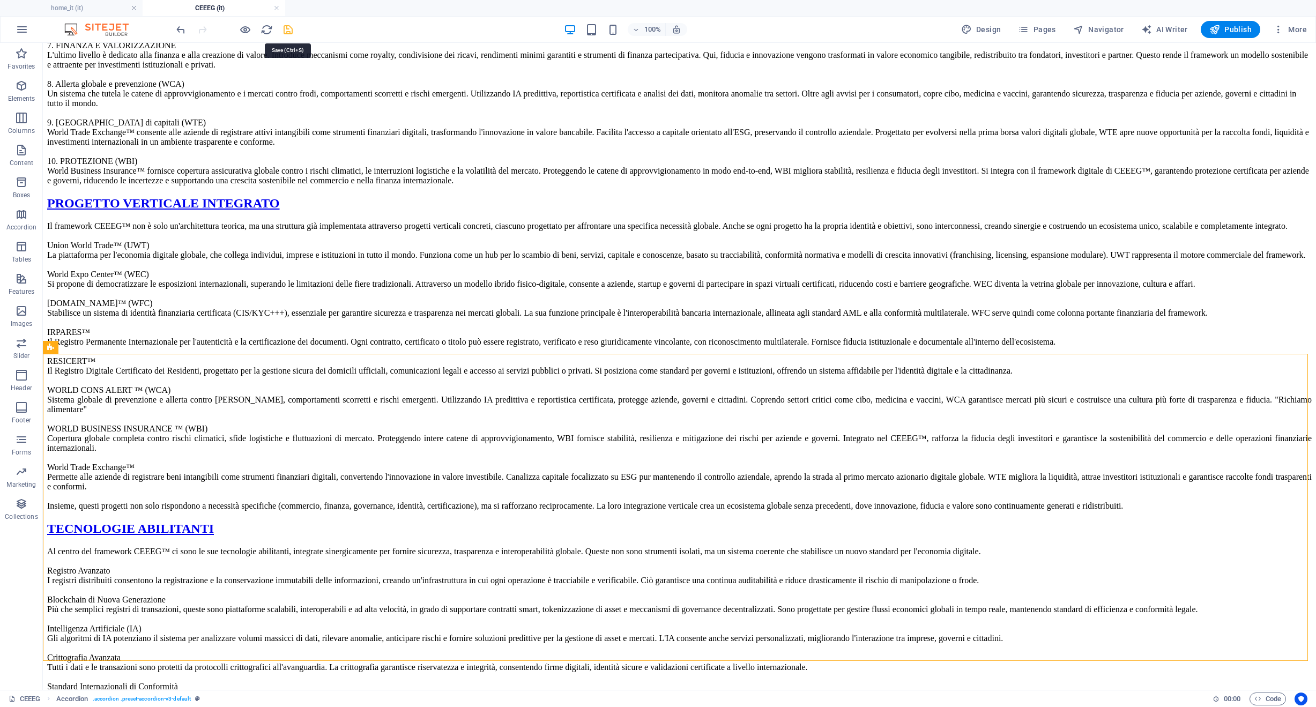
click at [287, 35] on icon "save" at bounding box center [288, 30] width 12 height 12
checkbox input "false"
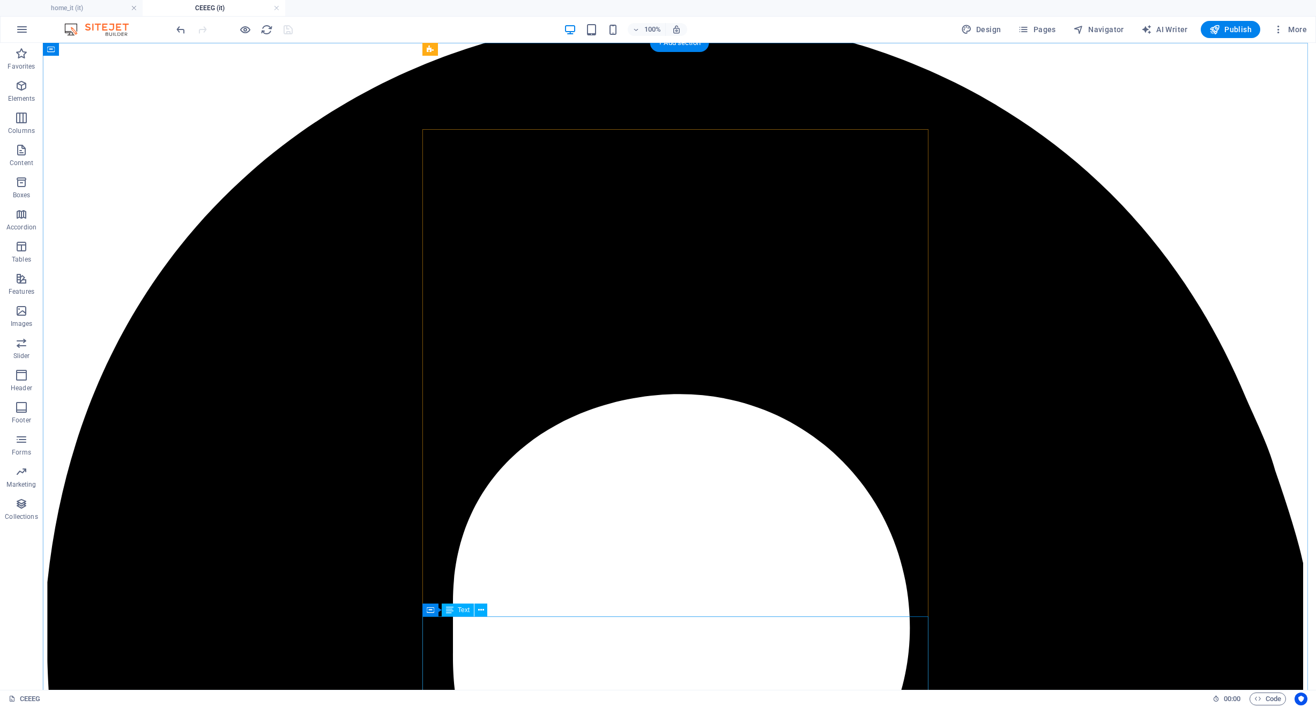
scroll to position [0, 0]
